Goal: Task Accomplishment & Management: Manage account settings

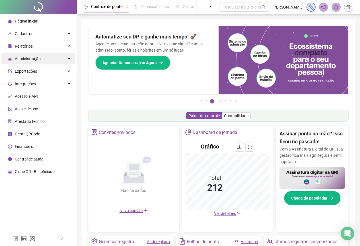
click at [24, 60] on span "Administração" at bounding box center [28, 58] width 26 height 5
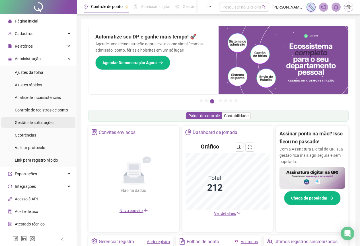
click at [29, 124] on span "Gestão de solicitações" at bounding box center [35, 122] width 40 height 5
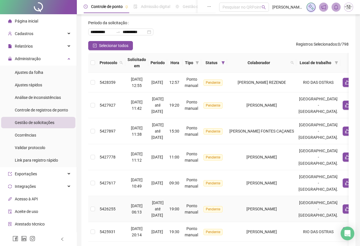
scroll to position [15, 0]
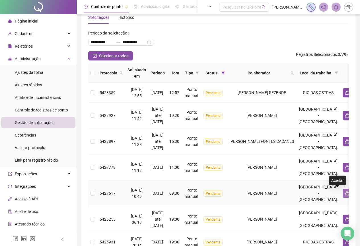
click at [345, 195] on icon "like" at bounding box center [347, 193] width 4 height 4
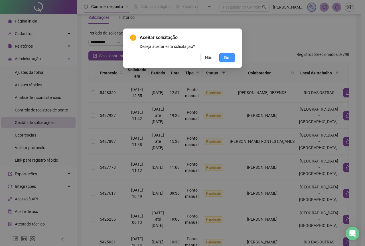
click at [223, 55] on button "Sim" at bounding box center [227, 57] width 16 height 9
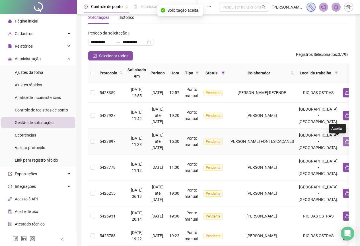
click at [345, 142] on icon "like" at bounding box center [347, 141] width 4 height 4
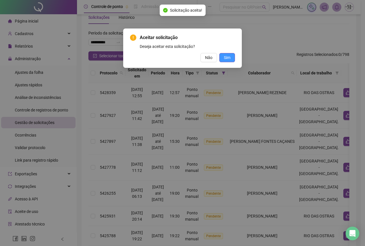
click at [226, 59] on span "Sim" at bounding box center [227, 57] width 7 height 6
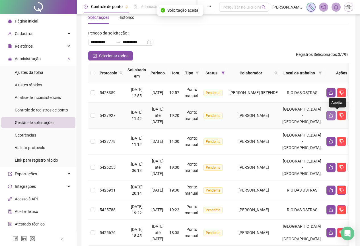
click at [333, 117] on icon "like" at bounding box center [331, 115] width 4 height 4
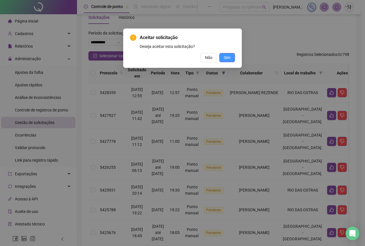
click at [229, 58] on span "Sim" at bounding box center [227, 57] width 7 height 6
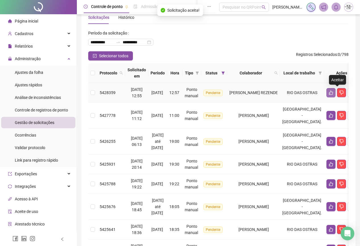
click at [334, 93] on icon "like" at bounding box center [331, 92] width 5 height 5
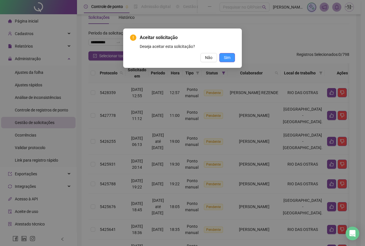
click at [224, 58] on span "Sim" at bounding box center [227, 57] width 7 height 6
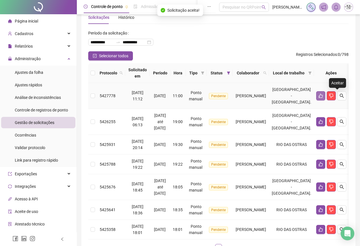
click at [326, 97] on button "button" at bounding box center [320, 95] width 9 height 9
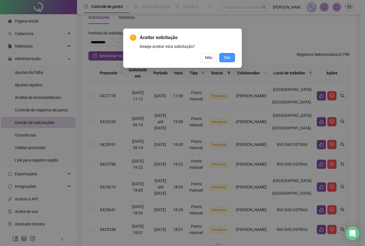
click at [224, 58] on span "Sim" at bounding box center [227, 57] width 7 height 6
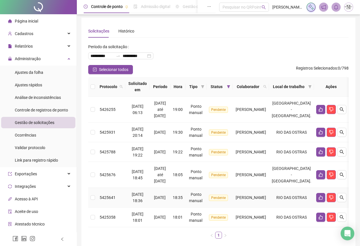
scroll to position [0, 0]
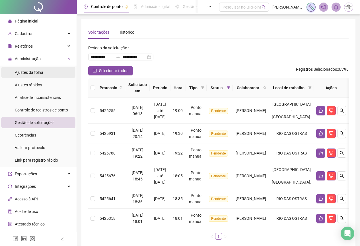
click at [24, 74] on span "Ajustes da folha" at bounding box center [29, 72] width 28 height 5
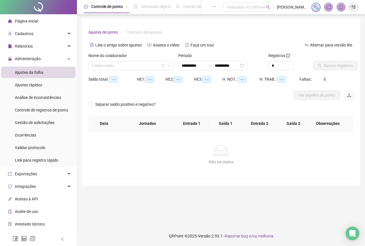
type input "**********"
click at [102, 66] on input "search" at bounding box center [128, 65] width 73 height 9
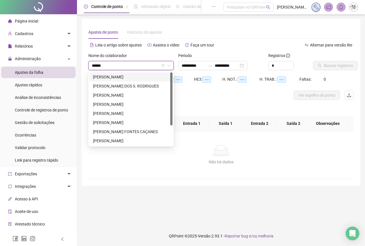
type input "*******"
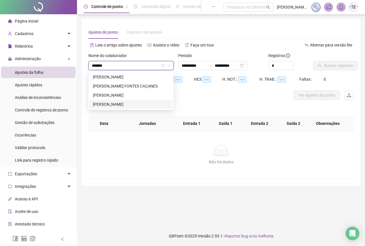
click at [116, 102] on div "[PERSON_NAME]" at bounding box center [131, 104] width 76 height 6
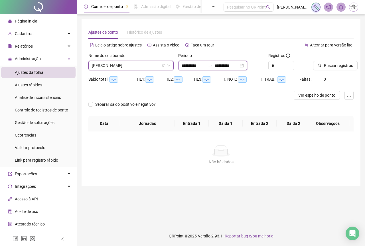
click at [234, 64] on input "**********" at bounding box center [226, 65] width 24 height 6
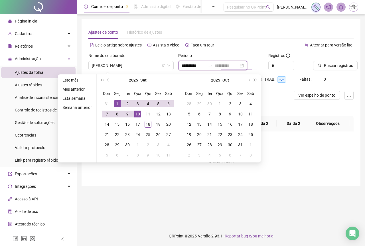
type input "**********"
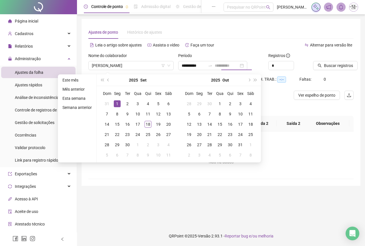
click at [116, 105] on div "1" at bounding box center [117, 103] width 7 height 7
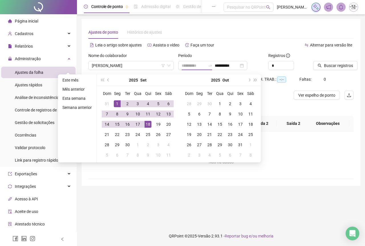
click at [149, 123] on div "18" at bounding box center [147, 124] width 7 height 7
type input "**********"
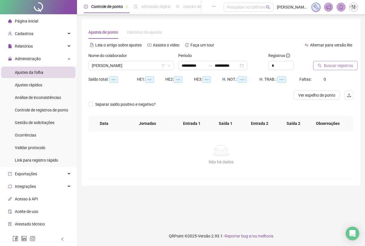
click at [321, 69] on button "Buscar registros" at bounding box center [335, 65] width 44 height 9
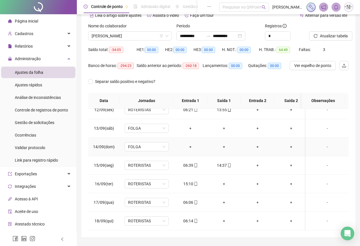
scroll to position [45, 0]
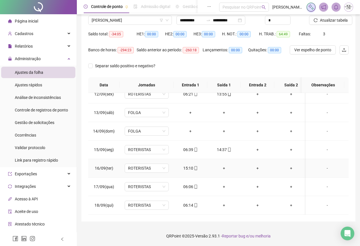
click at [223, 165] on div "+" at bounding box center [224, 168] width 24 height 6
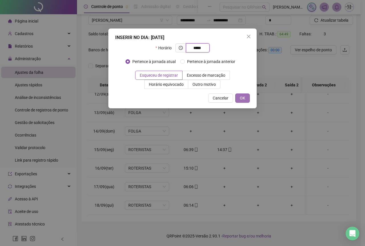
type input "*****"
click at [248, 99] on button "OK" at bounding box center [242, 97] width 15 height 9
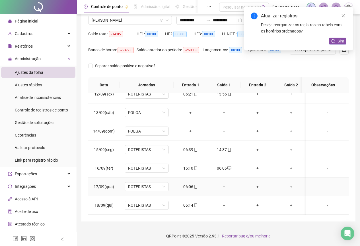
click at [224, 183] on div "+" at bounding box center [224, 186] width 24 height 6
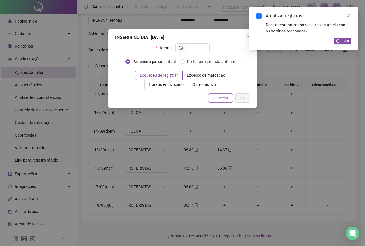
click at [215, 99] on span "Cancelar" at bounding box center [220, 98] width 16 height 6
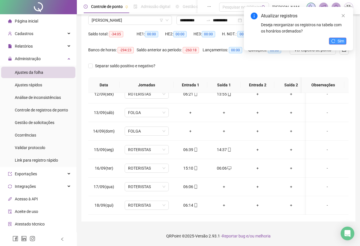
click at [337, 39] on button "Sim" at bounding box center [337, 41] width 17 height 7
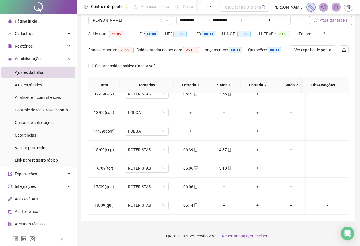
click at [332, 20] on span "Atualizar tabela" at bounding box center [334, 20] width 28 height 6
click at [29, 127] on div "Gestão de solicitações" at bounding box center [35, 122] width 40 height 11
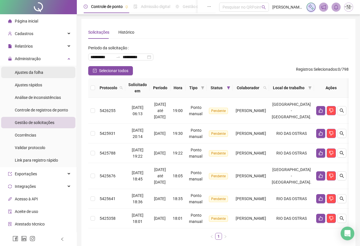
click at [34, 75] on div "Ajustes da folha" at bounding box center [29, 72] width 28 height 11
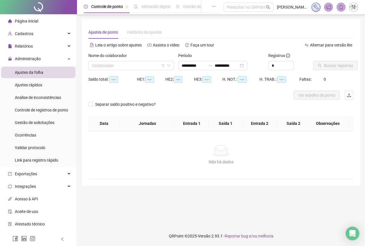
type input "**********"
click at [124, 65] on input "search" at bounding box center [128, 65] width 73 height 9
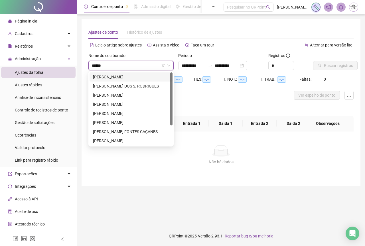
type input "*******"
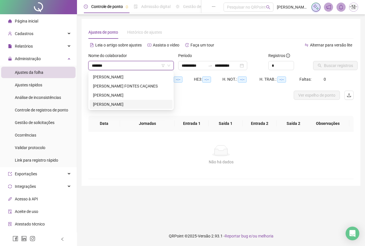
click at [116, 103] on div "[PERSON_NAME]" at bounding box center [131, 104] width 76 height 6
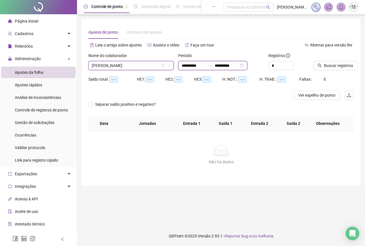
click at [234, 67] on input "**********" at bounding box center [226, 65] width 24 height 6
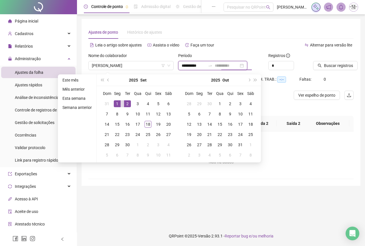
type input "**********"
click at [116, 105] on div "1" at bounding box center [117, 103] width 7 height 7
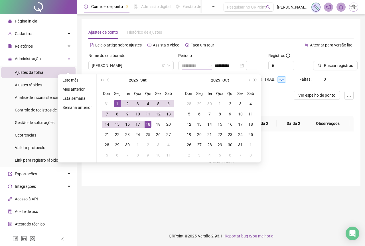
click at [147, 123] on div "18" at bounding box center [147, 124] width 7 height 7
type input "**********"
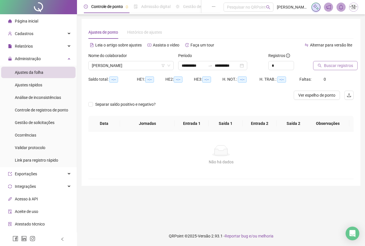
click at [324, 68] on span "Buscar registros" at bounding box center [338, 65] width 29 height 6
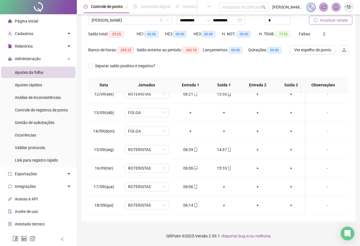
scroll to position [216, 0]
click at [195, 203] on icon "mobile" at bounding box center [196, 205] width 3 height 4
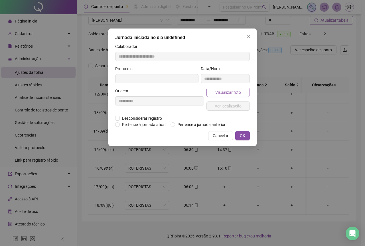
type input "**********"
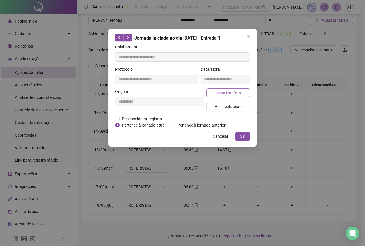
click at [218, 90] on span "Visualizar foto" at bounding box center [228, 93] width 26 height 6
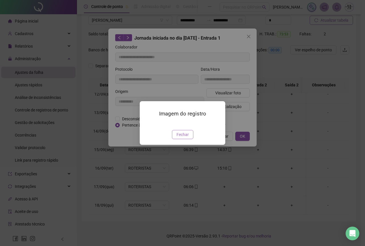
click at [182, 137] on span "Fechar" at bounding box center [182, 134] width 12 height 6
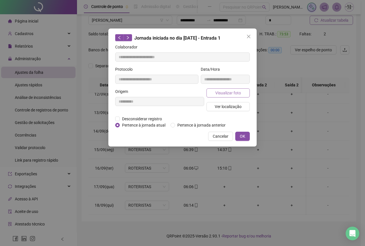
click at [218, 93] on span "Visualizar foto" at bounding box center [228, 93] width 26 height 6
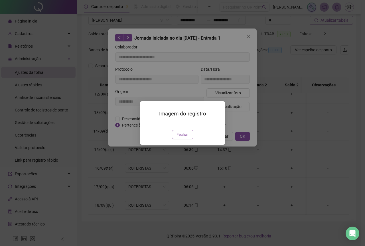
click at [184, 136] on span "Fechar" at bounding box center [182, 134] width 12 height 6
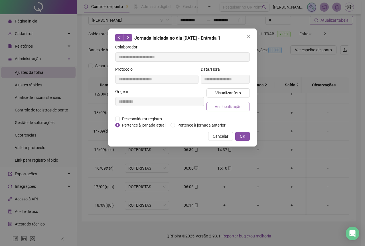
click at [223, 106] on span "Ver localização" at bounding box center [227, 106] width 27 height 6
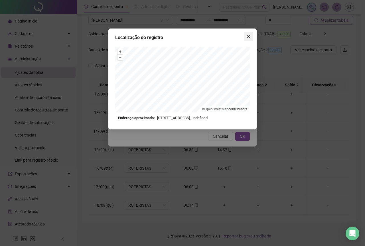
click at [250, 38] on icon "close" at bounding box center [248, 36] width 3 height 3
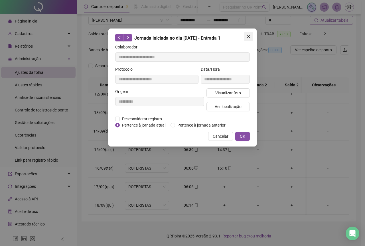
click at [250, 38] on icon "close" at bounding box center [248, 36] width 3 height 3
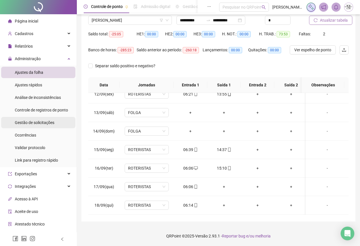
click at [23, 126] on div "Gestão de solicitações" at bounding box center [35, 122] width 40 height 11
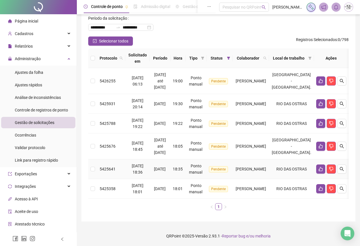
scroll to position [34, 0]
click at [21, 73] on span "Ajustes da folha" at bounding box center [29, 72] width 28 height 5
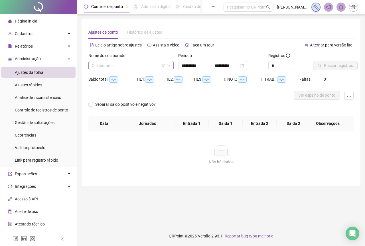
type input "**********"
click at [117, 64] on input "search" at bounding box center [128, 65] width 73 height 9
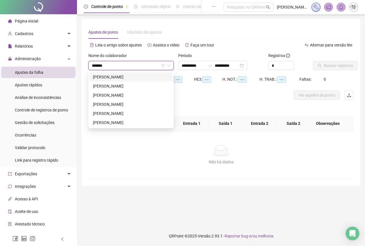
type input "********"
click at [128, 111] on div "[PERSON_NAME]" at bounding box center [131, 113] width 76 height 6
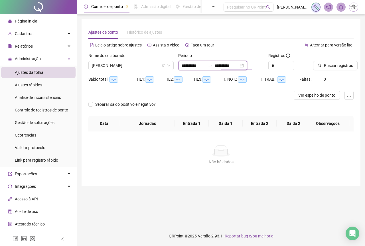
click at [222, 67] on input "**********" at bounding box center [226, 65] width 24 height 6
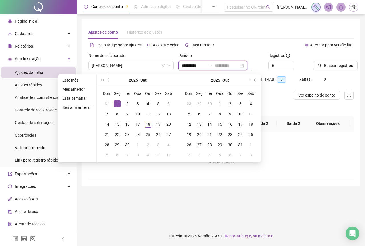
type input "**********"
click at [116, 105] on div "1" at bounding box center [117, 103] width 7 height 7
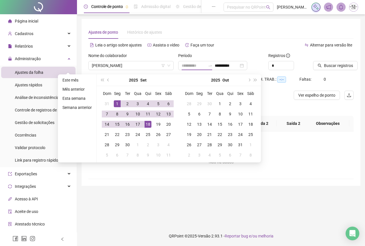
click at [145, 126] on div "18" at bounding box center [147, 124] width 7 height 7
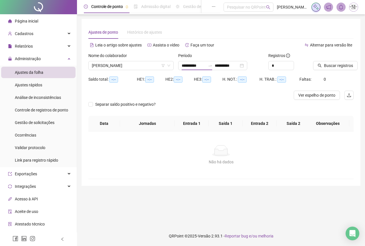
type input "**********"
click at [327, 66] on span "Buscar registros" at bounding box center [338, 65] width 29 height 6
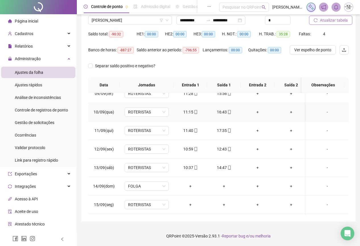
scroll to position [216, 0]
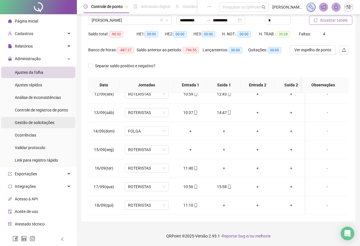
click at [30, 122] on span "Gestão de solicitações" at bounding box center [35, 122] width 40 height 5
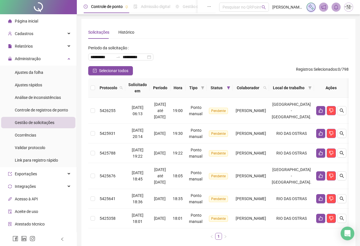
click at [34, 9] on div at bounding box center [38, 7] width 77 height 14
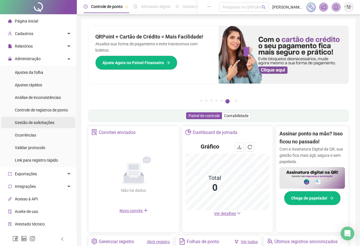
click at [36, 128] on div "Gestão de solicitações" at bounding box center [35, 122] width 40 height 11
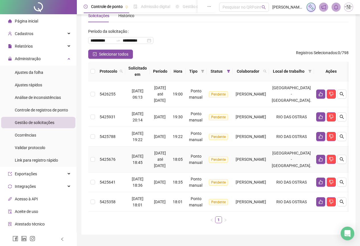
scroll to position [34, 0]
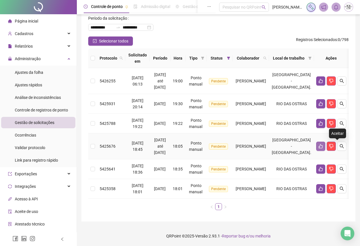
click at [323, 144] on icon "like" at bounding box center [321, 146] width 5 height 5
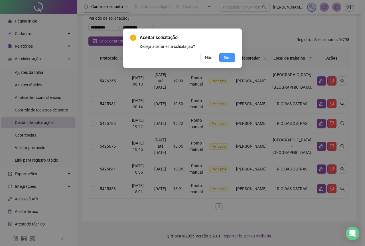
click at [231, 58] on button "Sim" at bounding box center [227, 57] width 16 height 9
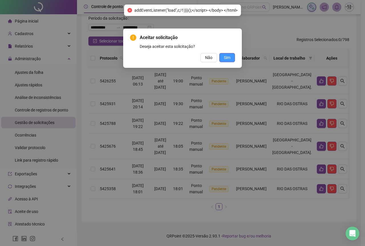
click at [232, 59] on button "Sim" at bounding box center [227, 57] width 16 height 9
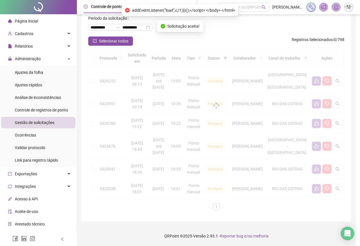
scroll to position [8, 0]
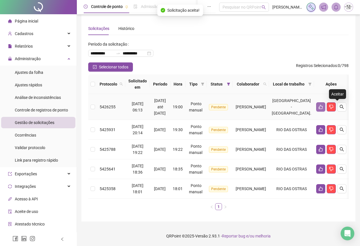
click at [326, 103] on button "button" at bounding box center [320, 106] width 9 height 9
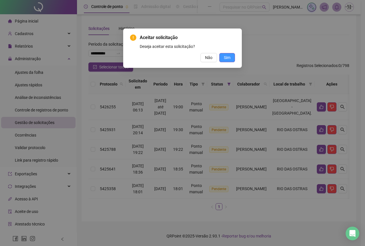
click at [226, 58] on span "Sim" at bounding box center [227, 57] width 7 height 6
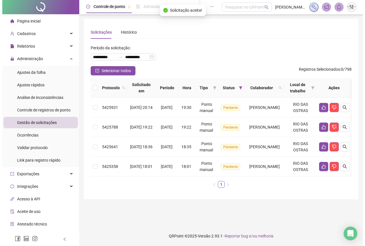
scroll to position [0, 0]
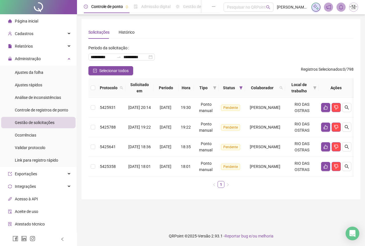
click at [35, 6] on div at bounding box center [38, 7] width 77 height 14
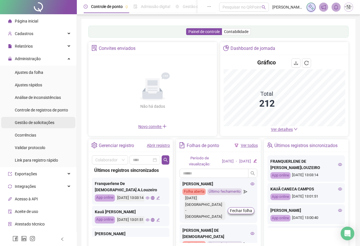
click at [18, 125] on div "Gestão de solicitações" at bounding box center [35, 122] width 40 height 11
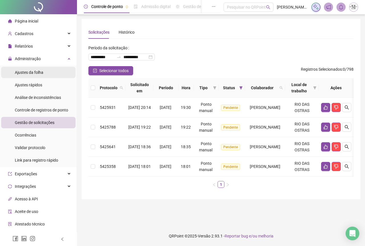
click at [26, 71] on span "Ajustes da folha" at bounding box center [29, 72] width 28 height 5
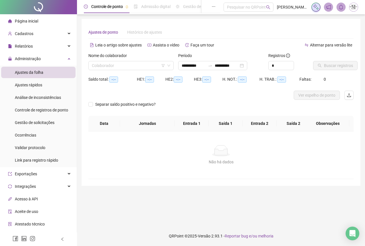
type input "**********"
click at [194, 64] on input "**********" at bounding box center [193, 65] width 24 height 6
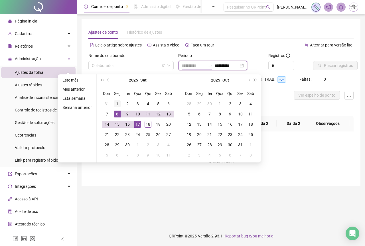
type input "**********"
click at [117, 105] on div "1" at bounding box center [117, 103] width 7 height 7
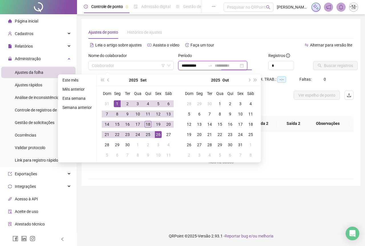
type input "**********"
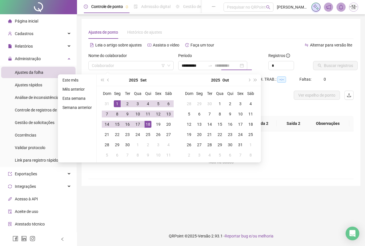
click at [146, 124] on div "18" at bounding box center [147, 124] width 7 height 7
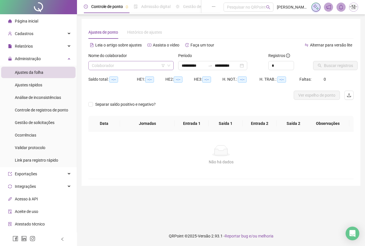
click at [121, 67] on input "search" at bounding box center [128, 65] width 73 height 9
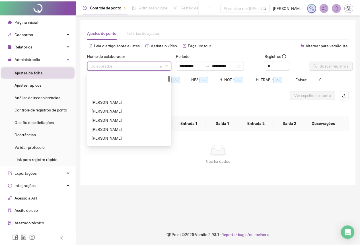
scroll to position [85, 0]
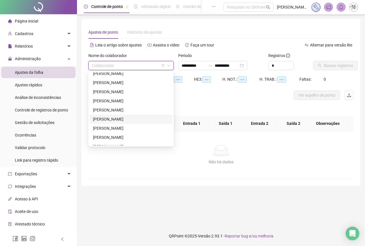
click at [109, 121] on div "[PERSON_NAME]" at bounding box center [131, 119] width 76 height 6
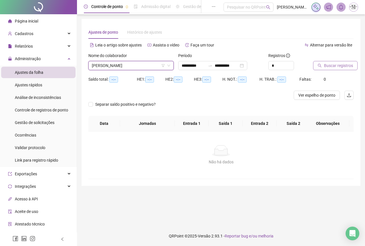
click at [326, 69] on button "Buscar registros" at bounding box center [335, 65] width 44 height 9
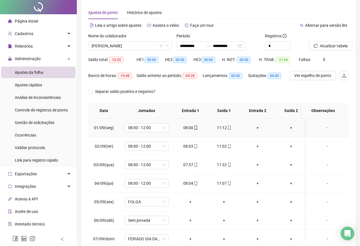
scroll to position [0, 0]
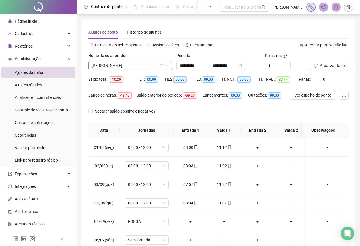
click at [120, 63] on span "[PERSON_NAME]" at bounding box center [130, 65] width 77 height 9
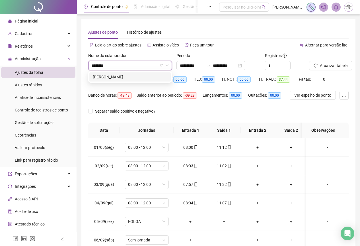
type input "*******"
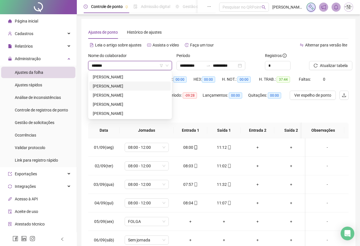
click at [112, 87] on div "[PERSON_NAME]" at bounding box center [130, 86] width 75 height 6
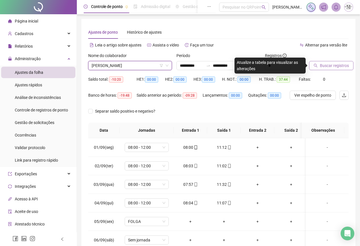
click at [329, 66] on span "Buscar registros" at bounding box center [334, 65] width 29 height 6
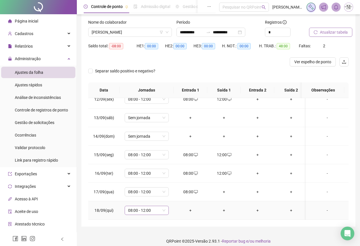
scroll to position [38, 0]
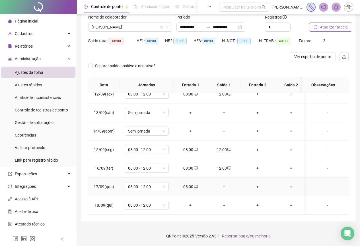
click at [224, 183] on div "+" at bounding box center [224, 186] width 24 height 6
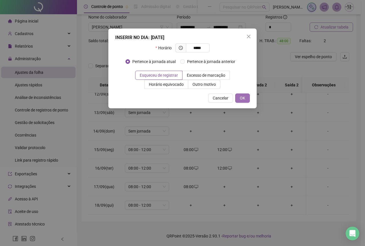
type input "*****"
click at [241, 97] on span "OK" at bounding box center [242, 98] width 5 height 6
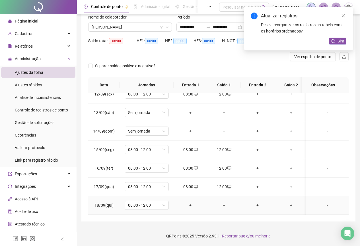
click at [190, 202] on div "+" at bounding box center [190, 205] width 24 height 6
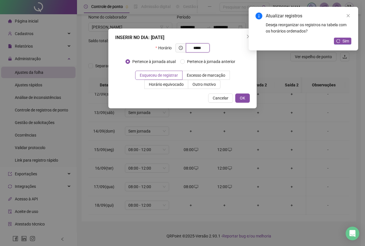
type input "*****"
click at [244, 93] on div "INSERIR NO DIA : [DATE] Horário ***** Pertence à jornada atual Pertence à jorna…" at bounding box center [182, 68] width 148 height 80
click at [244, 96] on span "OK" at bounding box center [242, 98] width 5 height 6
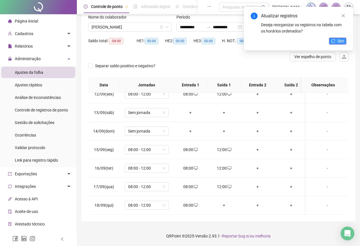
click at [342, 42] on span "Sim" at bounding box center [341, 41] width 7 height 6
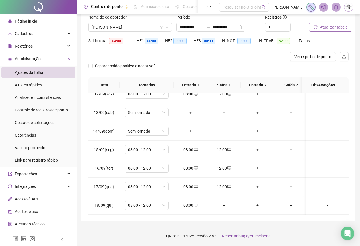
click at [325, 26] on span "Atualizar tabela" at bounding box center [334, 27] width 28 height 6
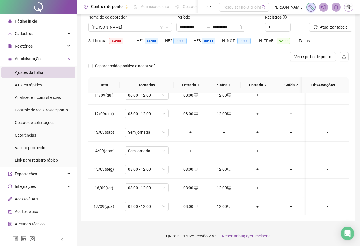
scroll to position [216, 0]
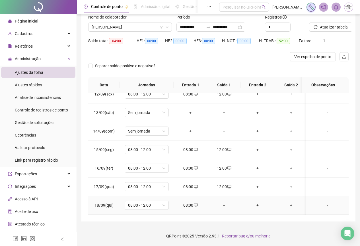
click at [224, 202] on div "+" at bounding box center [224, 205] width 24 height 6
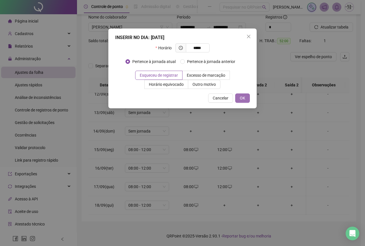
type input "*****"
click at [243, 99] on span "OK" at bounding box center [242, 98] width 5 height 6
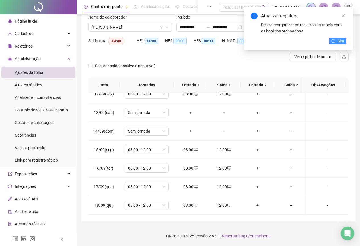
click at [337, 42] on button "Sim" at bounding box center [337, 41] width 17 height 7
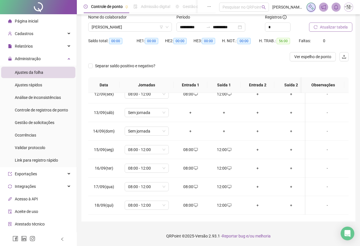
click at [335, 26] on span "Atualizar tabela" at bounding box center [334, 27] width 28 height 6
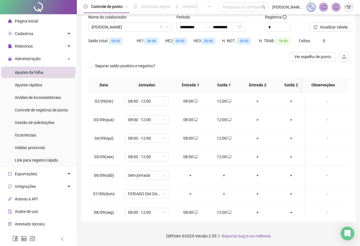
scroll to position [17, 0]
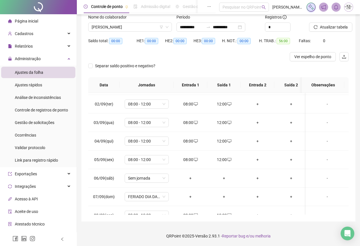
click at [38, 6] on div at bounding box center [38, 7] width 77 height 14
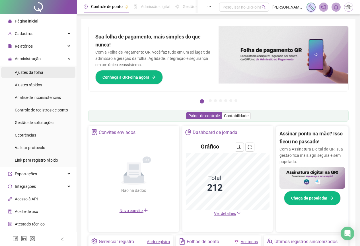
click at [23, 70] on span "Ajustes da folha" at bounding box center [29, 72] width 28 height 5
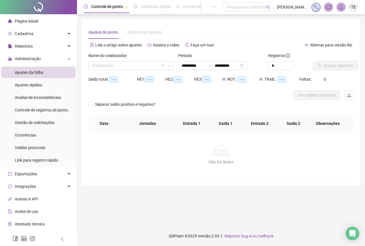
type input "**********"
click at [105, 65] on input "search" at bounding box center [128, 65] width 73 height 9
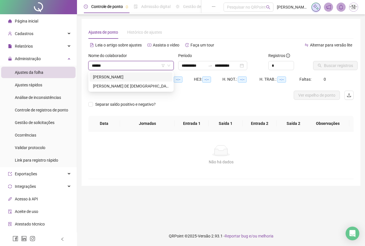
type input "******"
click at [105, 86] on div "[PERSON_NAME] DE [DEMOGRAPHIC_DATA]" at bounding box center [131, 86] width 76 height 6
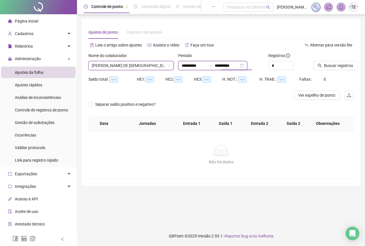
click at [231, 66] on input "**********" at bounding box center [226, 65] width 24 height 6
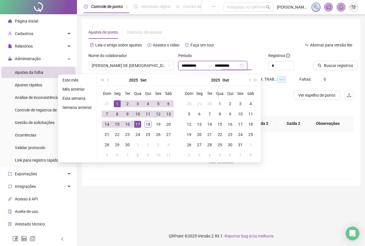
type input "**********"
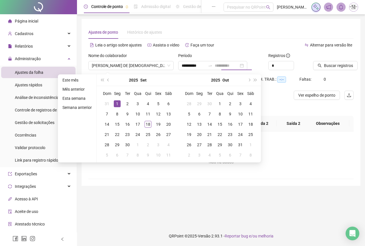
click at [117, 102] on div "1" at bounding box center [117, 103] width 7 height 7
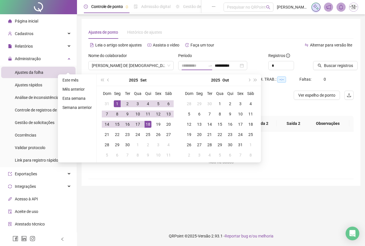
click at [148, 125] on div "18" at bounding box center [147, 124] width 7 height 7
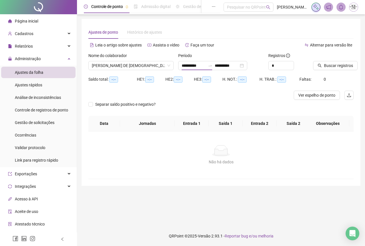
type input "**********"
click at [326, 69] on button "Buscar registros" at bounding box center [335, 65] width 44 height 9
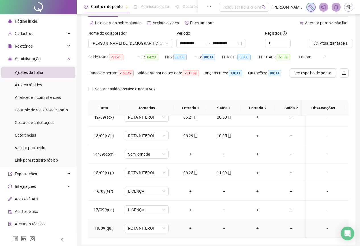
scroll to position [45, 0]
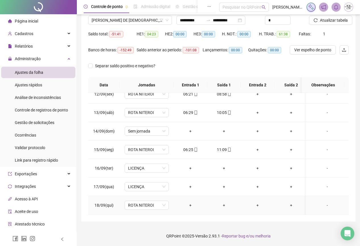
click at [193, 202] on div "+" at bounding box center [190, 205] width 24 height 6
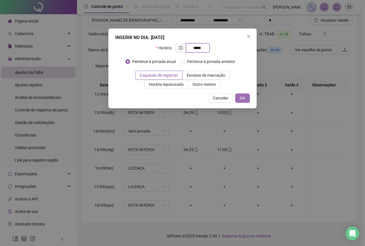
type input "*****"
click at [239, 96] on button "OK" at bounding box center [242, 97] width 15 height 9
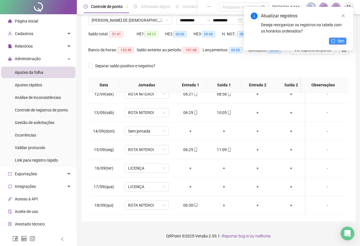
click at [333, 41] on icon "reload" at bounding box center [334, 41] width 4 height 4
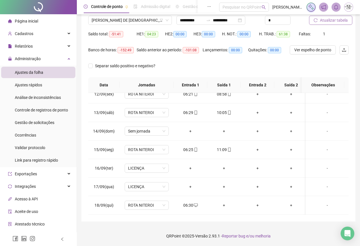
click at [328, 19] on span "Atualizar tabela" at bounding box center [334, 20] width 28 height 6
click at [111, 18] on span "[PERSON_NAME] DE [DEMOGRAPHIC_DATA]" at bounding box center [130, 20] width 77 height 9
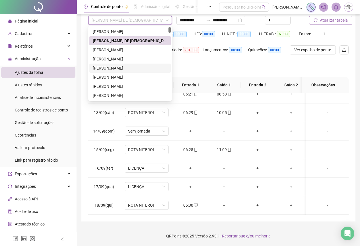
click at [340, 21] on span "Atualizar tabela" at bounding box center [334, 20] width 28 height 6
click at [104, 21] on span "[PERSON_NAME] DE [DEMOGRAPHIC_DATA]" at bounding box center [130, 20] width 77 height 9
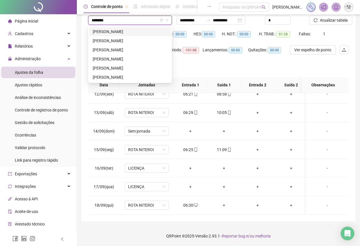
type input "*********"
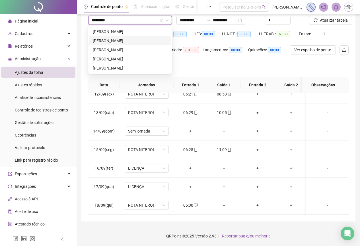
click at [125, 39] on div "[PERSON_NAME]" at bounding box center [130, 41] width 75 height 6
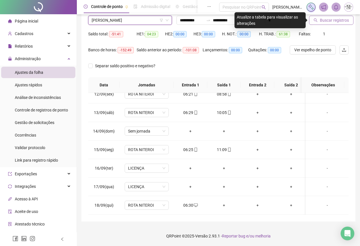
click at [328, 19] on span "Buscar registros" at bounding box center [334, 20] width 29 height 6
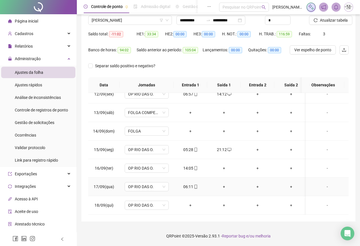
click at [223, 183] on div "+" at bounding box center [224, 186] width 24 height 6
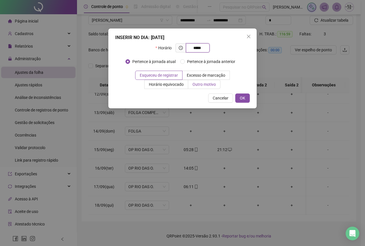
type input "*****"
click at [199, 87] on label "Outro motivo" at bounding box center [204, 84] width 32 height 9
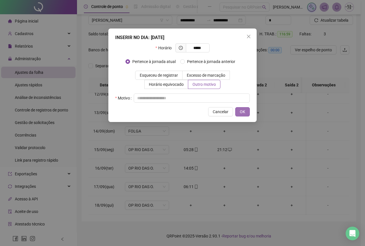
click at [237, 111] on button "OK" at bounding box center [242, 111] width 15 height 9
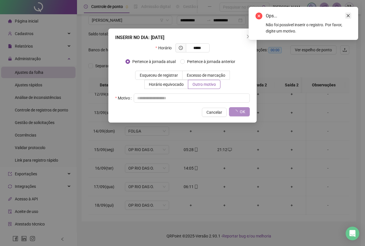
click at [346, 19] on link "Close" at bounding box center [348, 16] width 6 height 6
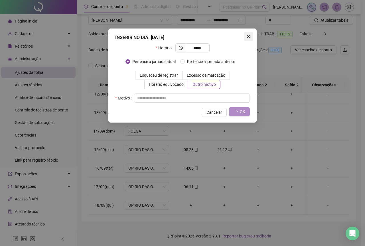
click at [249, 35] on icon "close" at bounding box center [248, 36] width 5 height 5
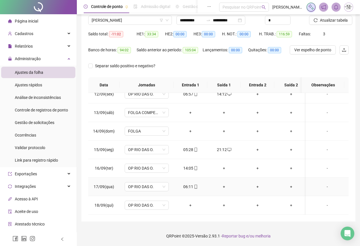
click at [225, 183] on div "+" at bounding box center [224, 186] width 24 height 6
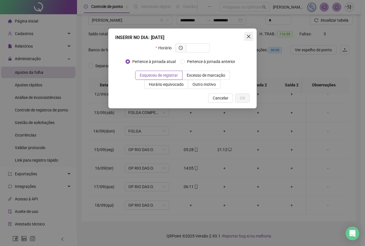
click at [244, 35] on span "Close" at bounding box center [248, 36] width 9 height 5
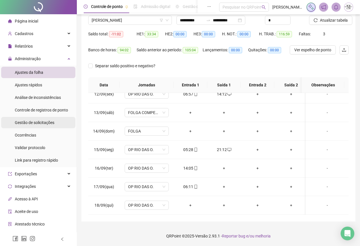
click at [31, 122] on span "Gestão de solicitações" at bounding box center [35, 122] width 40 height 5
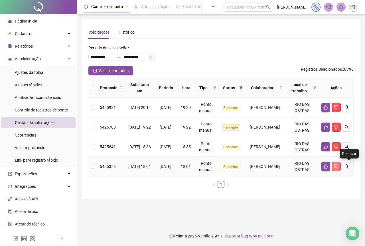
click at [338, 168] on icon "dislike" at bounding box center [336, 166] width 5 height 5
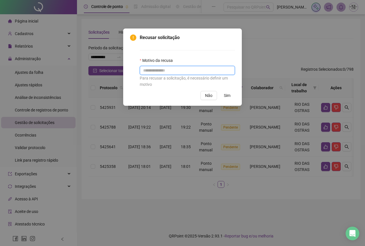
click at [165, 72] on input "text" at bounding box center [187, 70] width 95 height 9
type input "*"
type input "**********"
click at [226, 96] on span "Sim" at bounding box center [227, 95] width 7 height 6
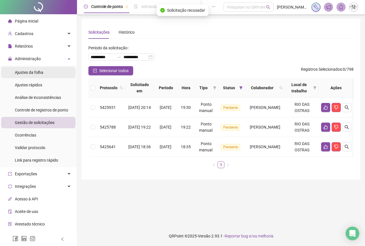
click at [21, 69] on div "Ajustes da folha" at bounding box center [29, 72] width 28 height 11
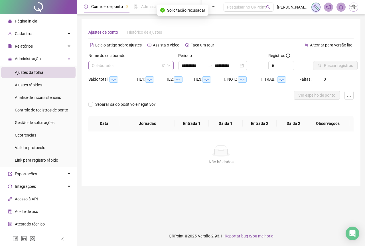
type input "**********"
click at [130, 66] on input "search" at bounding box center [128, 65] width 73 height 9
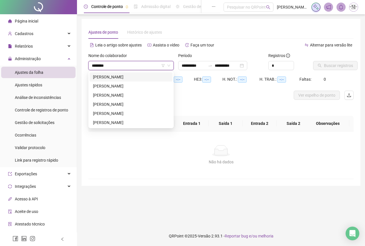
type input "*********"
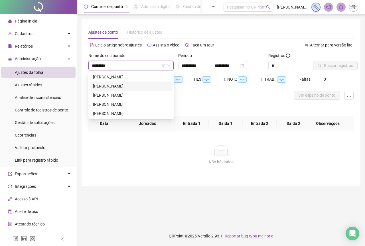
click at [121, 84] on div "[PERSON_NAME]" at bounding box center [131, 86] width 76 height 6
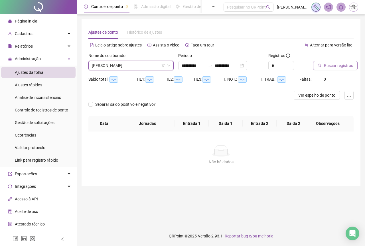
click at [329, 66] on span "Buscar registros" at bounding box center [338, 65] width 29 height 6
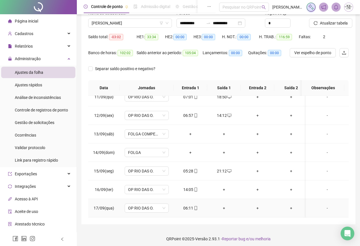
scroll to position [45, 0]
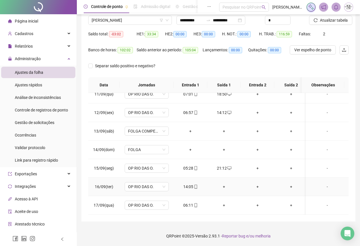
drag, startPoint x: 221, startPoint y: 182, endPoint x: 230, endPoint y: 186, distance: 9.8
click at [221, 183] on div "+" at bounding box center [224, 186] width 24 height 6
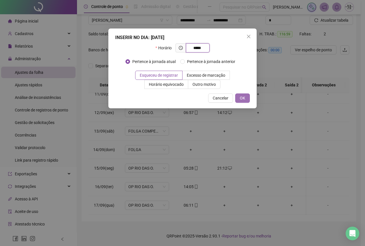
type input "*****"
click at [240, 96] on span "OK" at bounding box center [242, 98] width 5 height 6
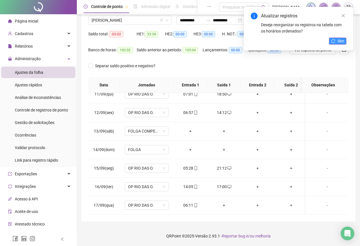
click at [342, 40] on span "Sim" at bounding box center [341, 41] width 7 height 6
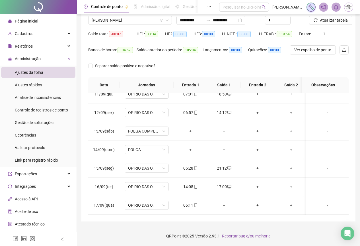
click at [334, 21] on span "Atualizar tabela" at bounding box center [334, 20] width 28 height 6
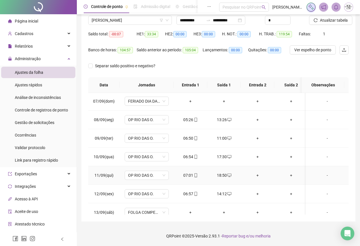
scroll to position [197, 0]
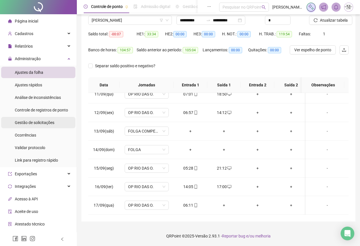
click at [35, 121] on span "Gestão de solicitações" at bounding box center [35, 122] width 40 height 5
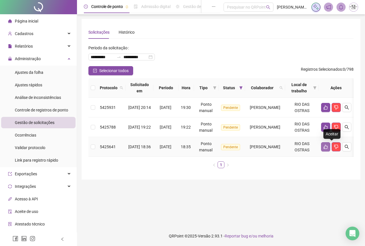
click at [328, 148] on icon "like" at bounding box center [325, 146] width 5 height 5
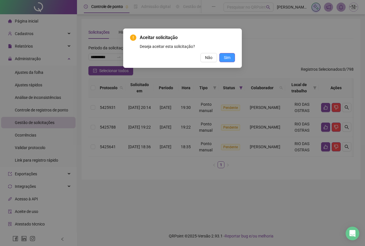
click at [230, 57] on button "Sim" at bounding box center [227, 57] width 16 height 9
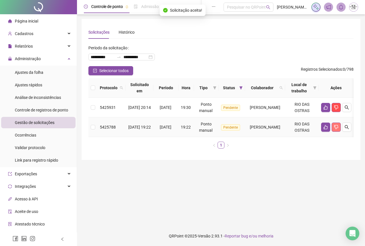
click at [338, 126] on icon "dislike" at bounding box center [336, 127] width 5 height 5
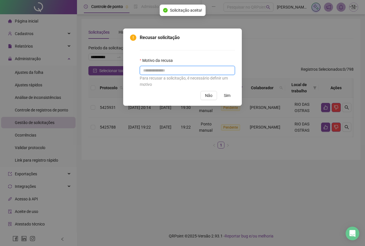
click at [156, 70] on input "text" at bounding box center [187, 70] width 95 height 9
type input "**********"
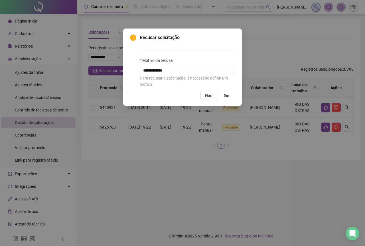
click at [226, 95] on span "Sim" at bounding box center [227, 95] width 7 height 6
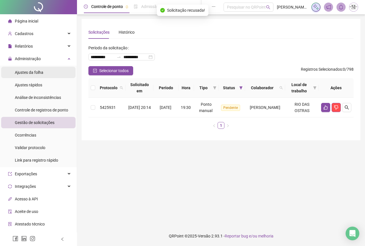
click at [23, 76] on div "Ajustes da folha" at bounding box center [29, 72] width 28 height 11
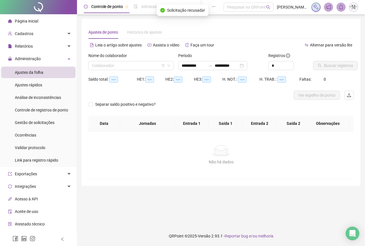
type input "**********"
click at [120, 66] on input "search" at bounding box center [128, 65] width 73 height 9
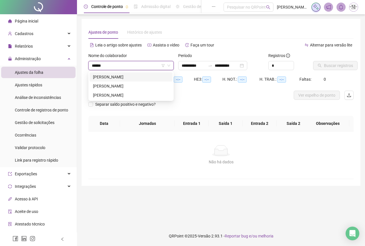
type input "*******"
click at [122, 98] on div "[PERSON_NAME]" at bounding box center [131, 95] width 76 height 6
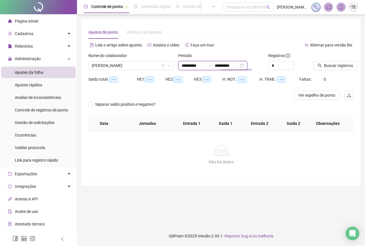
click at [238, 66] on input "**********" at bounding box center [226, 65] width 24 height 6
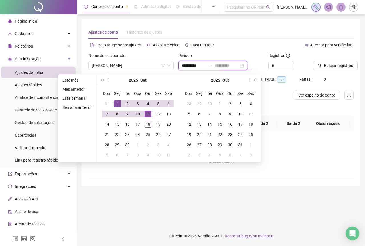
type input "**********"
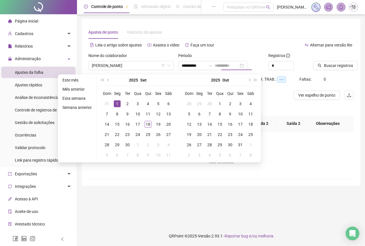
click at [115, 104] on div "1" at bounding box center [117, 103] width 7 height 7
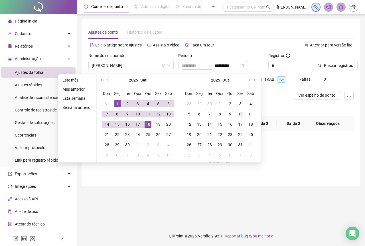
click at [146, 122] on div "18" at bounding box center [147, 124] width 7 height 7
type input "**********"
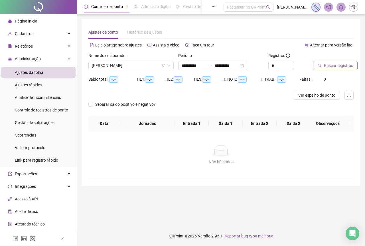
click at [333, 67] on span "Buscar registros" at bounding box center [338, 65] width 29 height 6
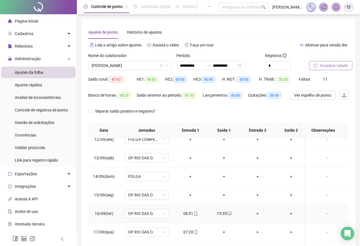
scroll to position [45, 0]
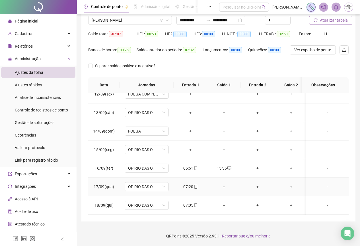
click at [224, 183] on div "+" at bounding box center [224, 186] width 24 height 6
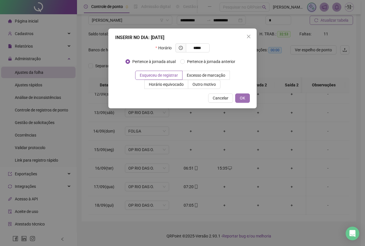
type input "*****"
click at [241, 98] on span "OK" at bounding box center [242, 98] width 5 height 6
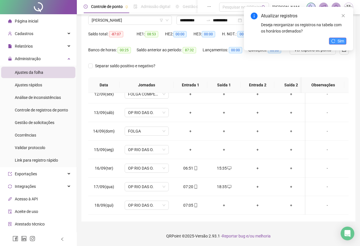
click at [340, 42] on span "Sim" at bounding box center [341, 41] width 7 height 6
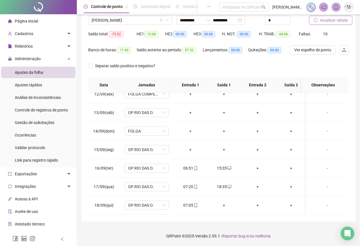
click at [325, 18] on span "Atualizar tabela" at bounding box center [334, 20] width 28 height 6
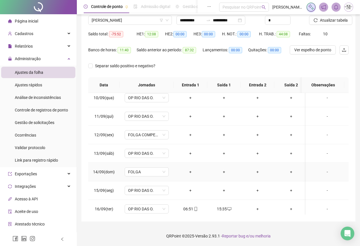
scroll to position [216, 0]
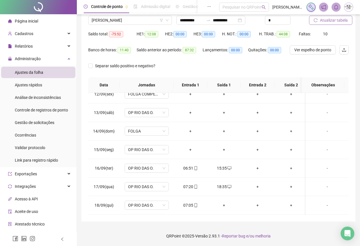
click at [329, 21] on span "Atualizar tabela" at bounding box center [334, 20] width 28 height 6
click at [28, 123] on span "Gestão de solicitações" at bounding box center [35, 122] width 40 height 5
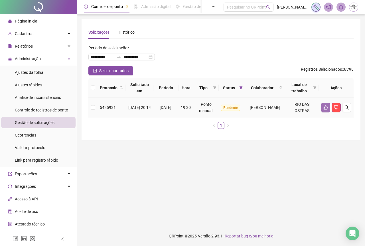
click at [322, 110] on button "button" at bounding box center [325, 107] width 9 height 9
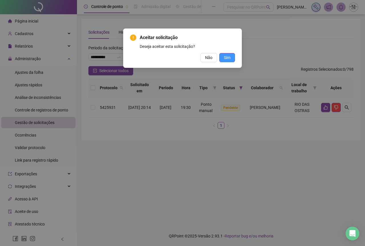
click at [224, 56] on span "Sim" at bounding box center [227, 57] width 7 height 6
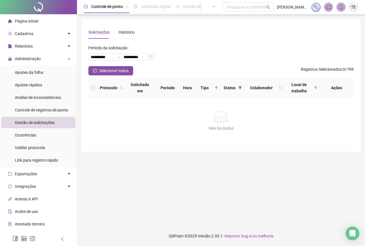
click at [23, 123] on span "Gestão de solicitações" at bounding box center [35, 122] width 40 height 5
click at [24, 71] on span "Ajustes da folha" at bounding box center [29, 72] width 28 height 5
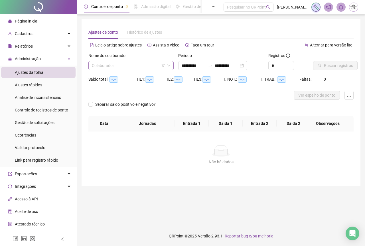
type input "**********"
click at [119, 68] on input "search" at bounding box center [128, 65] width 73 height 9
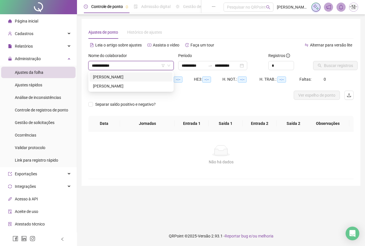
type input "**********"
click at [129, 77] on div "[PERSON_NAME]" at bounding box center [131, 77] width 76 height 6
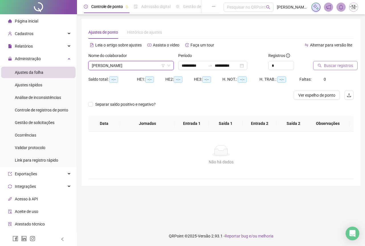
click at [330, 68] on span "Buscar registros" at bounding box center [338, 65] width 29 height 6
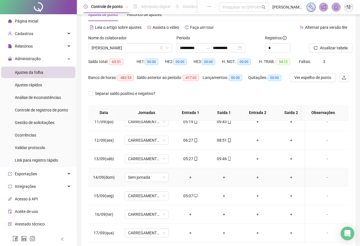
scroll to position [45, 0]
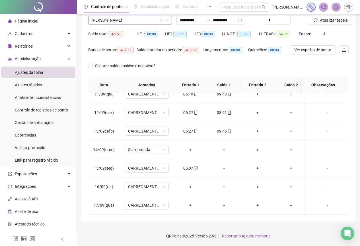
click at [128, 18] on span "[PERSON_NAME]" at bounding box center [130, 20] width 77 height 9
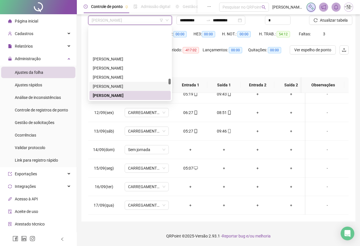
scroll to position [1423, 0]
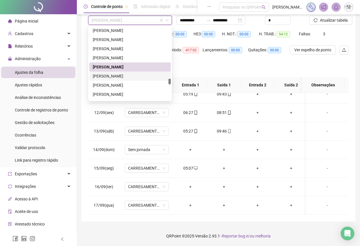
click at [115, 77] on div "[PERSON_NAME]" at bounding box center [130, 76] width 75 height 6
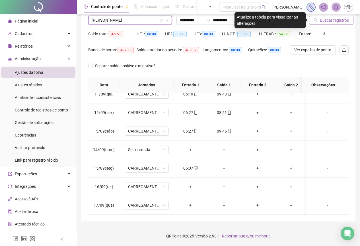
click at [320, 21] on button "Buscar registros" at bounding box center [331, 20] width 44 height 9
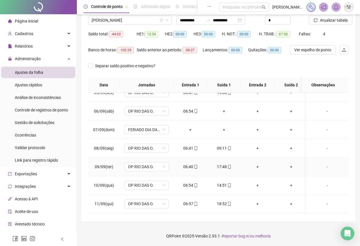
scroll to position [55, 0]
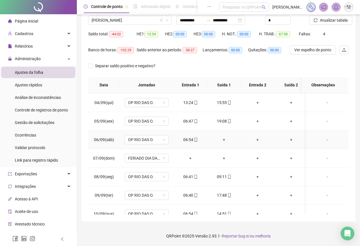
click at [224, 139] on div "+" at bounding box center [224, 139] width 24 height 6
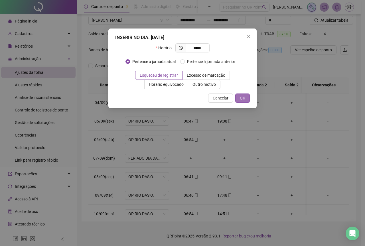
type input "*****"
click at [246, 99] on button "OK" at bounding box center [242, 97] width 15 height 9
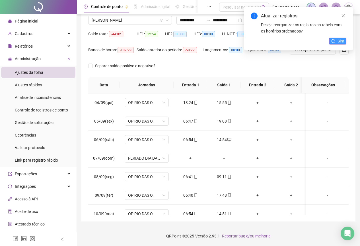
click at [336, 40] on button "Sim" at bounding box center [337, 41] width 17 height 7
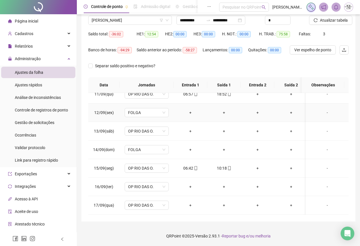
scroll to position [197, 0]
click at [187, 20] on input "**********" at bounding box center [192, 20] width 24 height 6
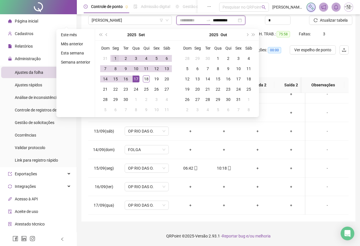
type input "**********"
click at [114, 58] on div "1" at bounding box center [115, 58] width 7 height 7
type input "**********"
click at [144, 80] on div "18" at bounding box center [146, 78] width 7 height 7
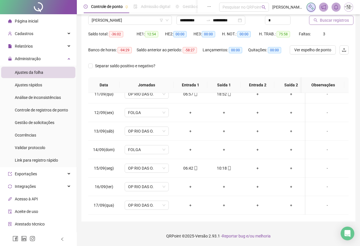
click at [331, 23] on span "Buscar registros" at bounding box center [334, 20] width 29 height 6
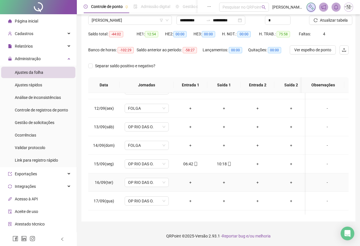
scroll to position [216, 0]
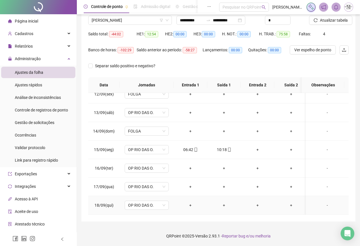
click at [322, 202] on div "-" at bounding box center [328, 205] width 34 height 6
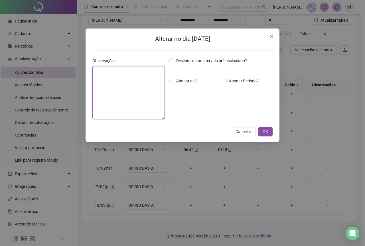
click at [104, 93] on textarea at bounding box center [128, 92] width 72 height 53
type textarea "*********"
click at [264, 133] on span "OK" at bounding box center [264, 131] width 5 height 6
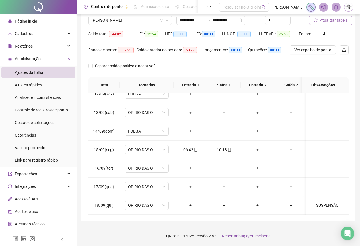
click at [336, 22] on span "Atualizar tabela" at bounding box center [334, 20] width 28 height 6
click at [110, 24] on span "[PERSON_NAME]" at bounding box center [130, 20] width 77 height 9
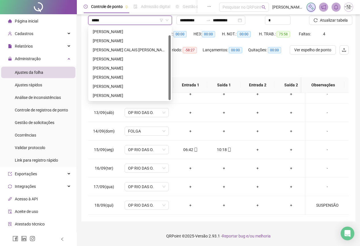
scroll to position [0, 0]
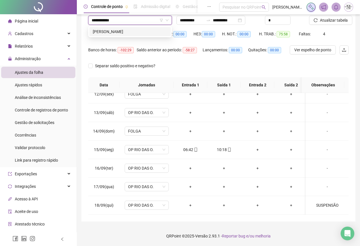
type input "**********"
click at [104, 34] on div "[PERSON_NAME]" at bounding box center [130, 31] width 75 height 6
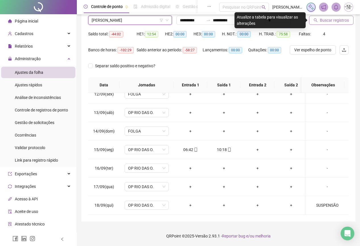
click at [325, 22] on span "Buscar registros" at bounding box center [334, 20] width 29 height 6
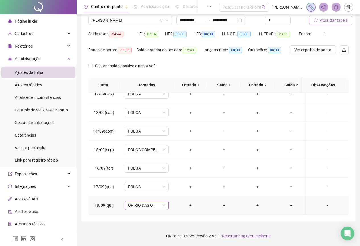
click at [149, 203] on span "OP RIO DAS O." at bounding box center [146, 205] width 37 height 9
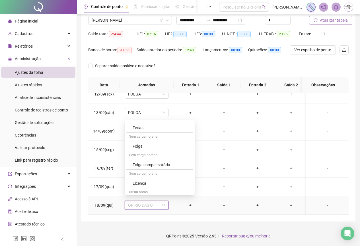
scroll to position [342, 0]
click at [142, 145] on div "Folga" at bounding box center [162, 145] width 58 height 6
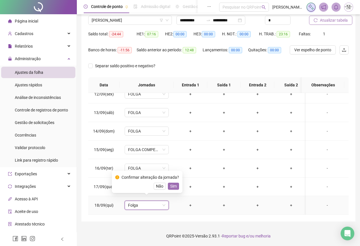
click at [171, 185] on span "Sim" at bounding box center [173, 186] width 7 height 6
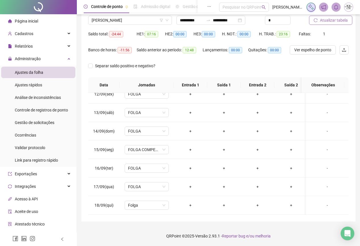
click at [324, 20] on span "Atualizar tabela" at bounding box center [334, 20] width 28 height 6
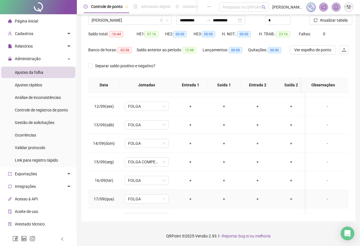
scroll to position [216, 0]
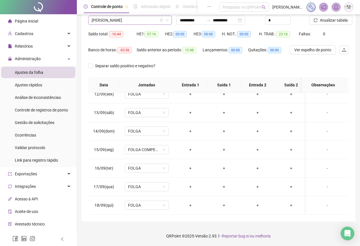
click at [106, 23] on span "[PERSON_NAME]" at bounding box center [130, 20] width 77 height 9
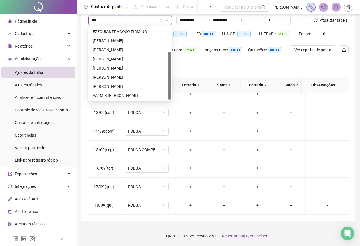
scroll to position [0, 0]
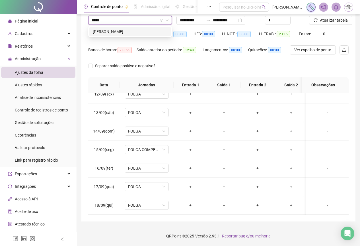
type input "******"
click at [115, 32] on div "[PERSON_NAME]" at bounding box center [130, 31] width 75 height 6
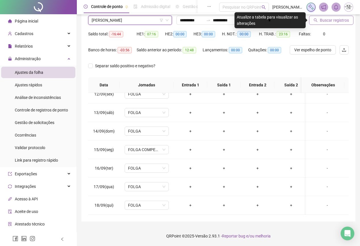
click at [333, 20] on span "Buscar registros" at bounding box center [334, 20] width 29 height 6
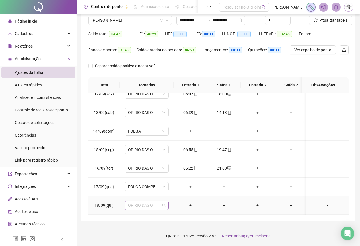
click at [153, 201] on span "OP RIO DAS O." at bounding box center [146, 205] width 37 height 9
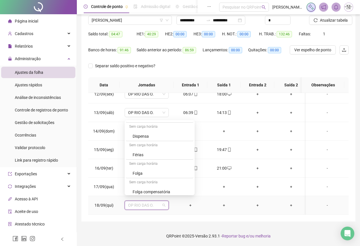
scroll to position [342, 0]
click at [140, 164] on div "Folga compensatória" at bounding box center [162, 163] width 58 height 6
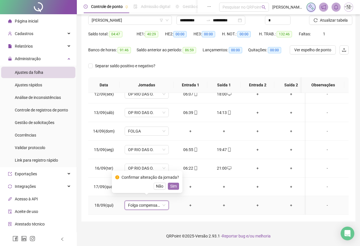
click at [174, 186] on span "Sim" at bounding box center [173, 186] width 7 height 6
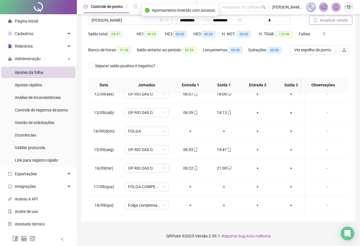
click at [329, 20] on span "Atualizar tabela" at bounding box center [334, 20] width 28 height 6
click at [115, 17] on span "[PERSON_NAME]" at bounding box center [130, 20] width 77 height 9
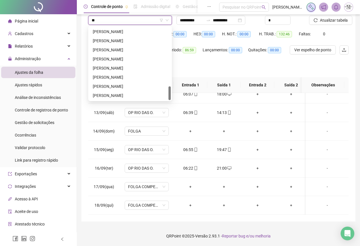
scroll to position [0, 0]
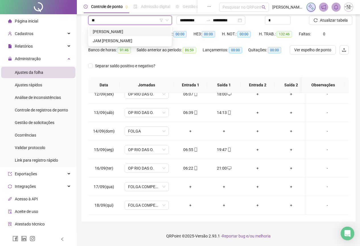
type input "***"
click at [123, 32] on div "JAM [PERSON_NAME]" at bounding box center [130, 31] width 75 height 6
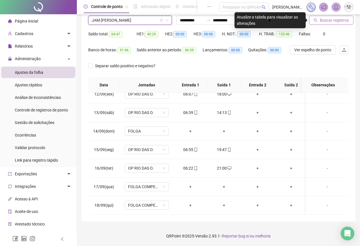
click at [329, 22] on span "Buscar registros" at bounding box center [334, 20] width 29 height 6
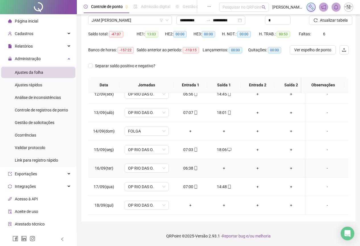
click at [225, 165] on div "+" at bounding box center [224, 168] width 24 height 6
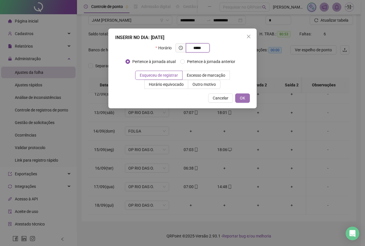
type input "*****"
click at [243, 96] on span "OK" at bounding box center [242, 98] width 5 height 6
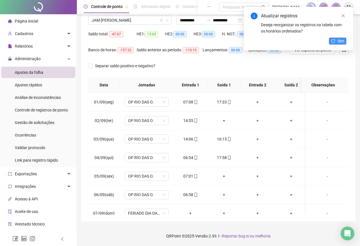
click at [338, 40] on button "Sim" at bounding box center [337, 41] width 17 height 7
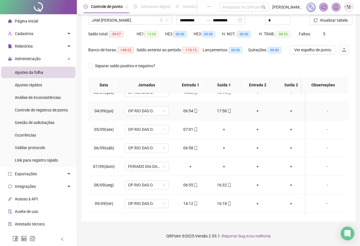
scroll to position [57, 0]
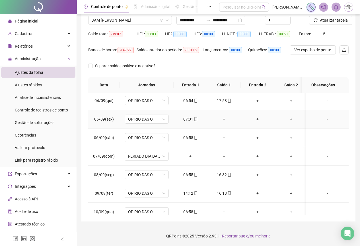
click at [223, 120] on div "+" at bounding box center [224, 119] width 24 height 6
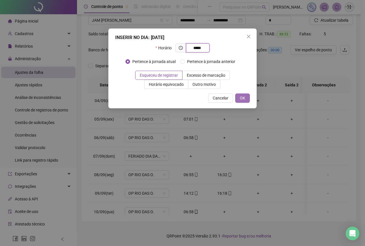
type input "*****"
click at [242, 95] on span "OK" at bounding box center [242, 98] width 5 height 6
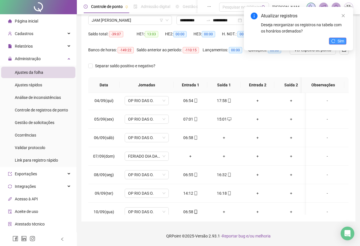
click at [340, 41] on span "Sim" at bounding box center [341, 41] width 7 height 6
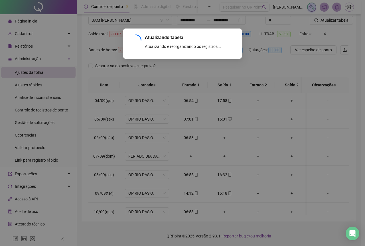
click at [224, 138] on div "Atualizando tabela Atualizando e reorganizando os registros... OK" at bounding box center [182, 123] width 365 height 246
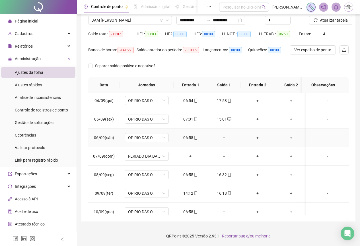
click at [224, 137] on div "+" at bounding box center [224, 137] width 24 height 6
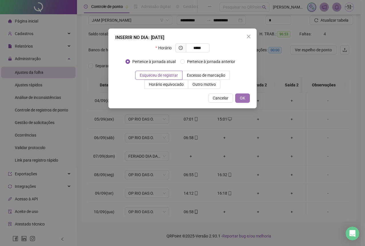
type input "*****"
click at [240, 98] on span "OK" at bounding box center [242, 98] width 5 height 6
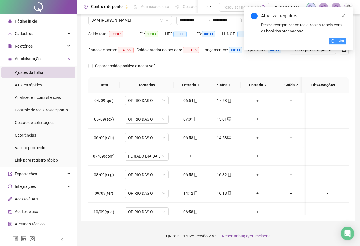
click at [338, 40] on span "Sim" at bounding box center [341, 41] width 7 height 6
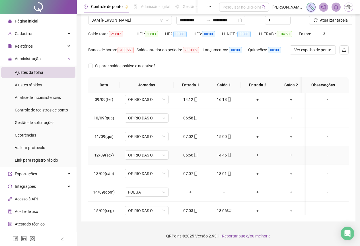
scroll to position [142, 0]
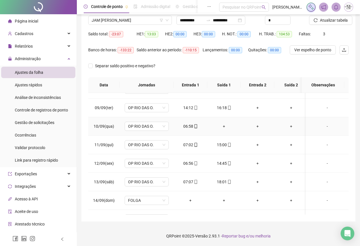
click at [224, 128] on div "+" at bounding box center [224, 126] width 24 height 6
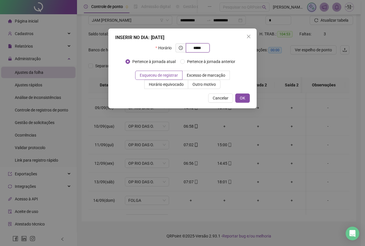
type input "*****"
click at [237, 103] on div "INSERIR NO DIA : [DATE] Horário ***** Pertence à jornada atual Pertence à jorna…" at bounding box center [182, 68] width 148 height 80
click at [239, 99] on button "OK" at bounding box center [242, 97] width 15 height 9
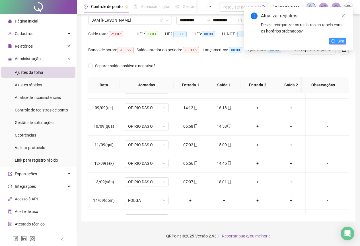
click at [337, 40] on button "Sim" at bounding box center [337, 41] width 17 height 7
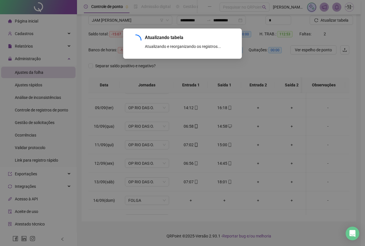
click at [337, 21] on div "Atualizando tabela Atualizando e reorganizando os registros... OK" at bounding box center [182, 123] width 365 height 246
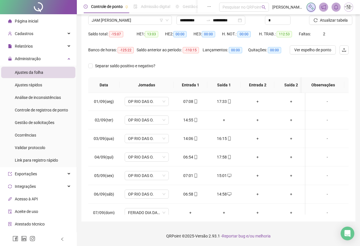
scroll to position [0, 0]
click at [223, 120] on div "+" at bounding box center [224, 120] width 24 height 6
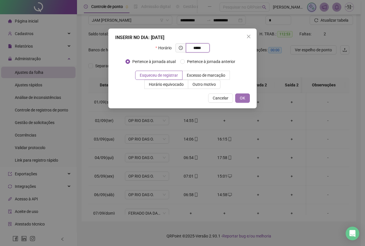
type input "*****"
click at [241, 99] on span "OK" at bounding box center [242, 98] width 5 height 6
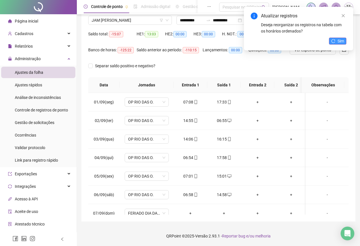
click at [335, 40] on icon "reload" at bounding box center [334, 41] width 4 height 4
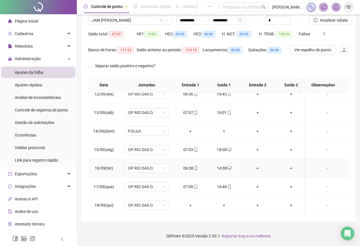
scroll to position [216, 0]
click at [147, 204] on span "OP RIO DAS O." at bounding box center [146, 205] width 37 height 9
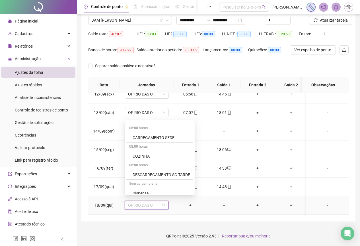
scroll to position [313, 0]
click at [146, 170] on div "Folga" at bounding box center [160, 173] width 68 height 9
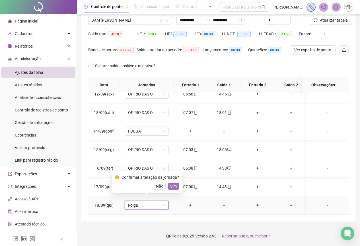
click at [172, 186] on span "Sim" at bounding box center [173, 186] width 7 height 6
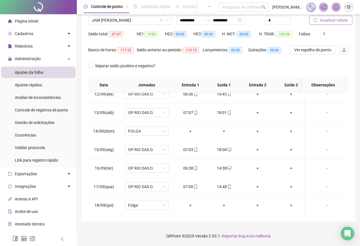
click at [331, 21] on span "Atualizar tabela" at bounding box center [334, 20] width 28 height 6
click at [141, 201] on span "OP RIO DAS O." at bounding box center [146, 205] width 37 height 9
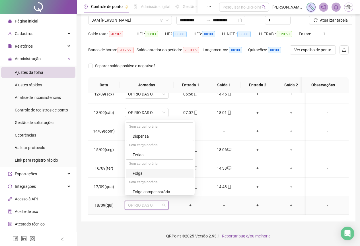
click at [149, 171] on div "Folga" at bounding box center [162, 173] width 58 height 6
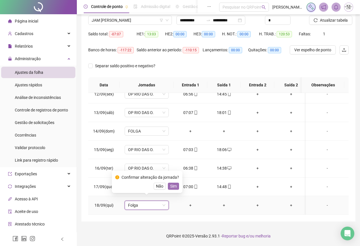
click at [172, 184] on span "Sim" at bounding box center [173, 186] width 7 height 6
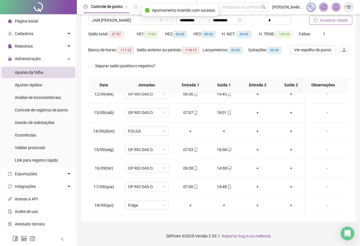
click at [329, 21] on span "Atualizar tabela" at bounding box center [334, 20] width 28 height 6
click at [333, 22] on span "Atualizar tabela" at bounding box center [334, 20] width 28 height 6
click at [104, 21] on span "JAM [PERSON_NAME]" at bounding box center [130, 20] width 77 height 9
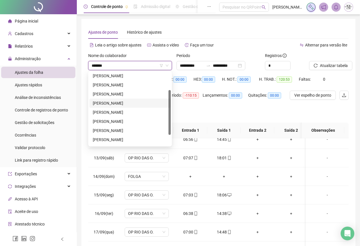
scroll to position [0, 0]
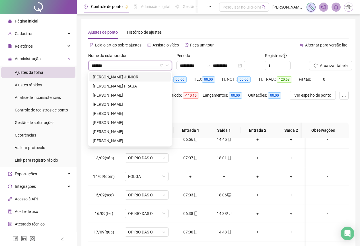
type input "******"
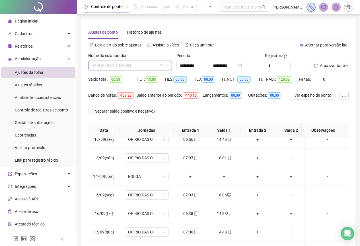
click at [108, 62] on span "JAM [PERSON_NAME]" at bounding box center [130, 65] width 77 height 9
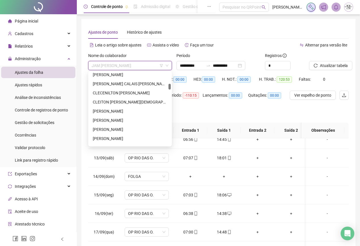
scroll to position [170, 0]
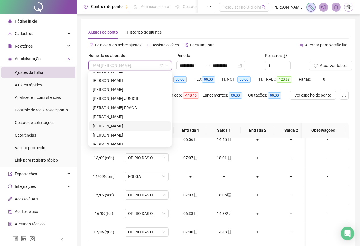
click at [113, 127] on div "[PERSON_NAME]" at bounding box center [130, 126] width 75 height 6
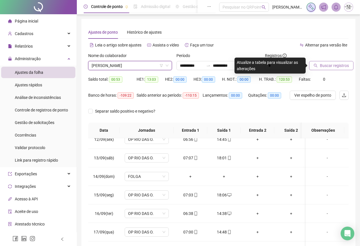
click at [324, 68] on span "Buscar registros" at bounding box center [334, 65] width 29 height 6
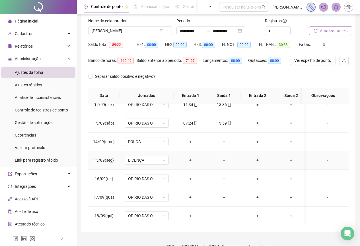
scroll to position [45, 0]
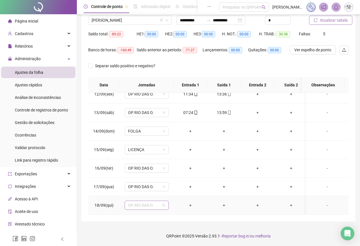
click at [142, 202] on span "OP RIO DAS O." at bounding box center [146, 205] width 37 height 9
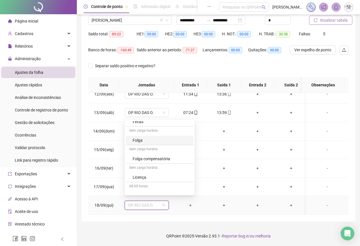
scroll to position [342, 0]
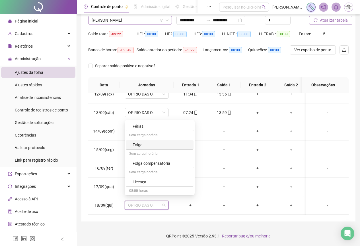
click at [130, 20] on span "[PERSON_NAME]" at bounding box center [130, 20] width 77 height 9
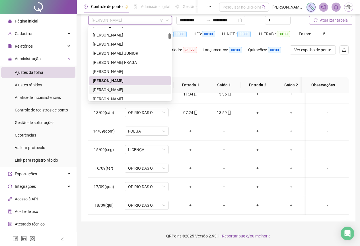
scroll to position [198, 0]
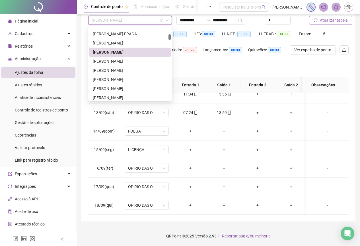
click at [120, 52] on div "[PERSON_NAME]" at bounding box center [130, 52] width 75 height 6
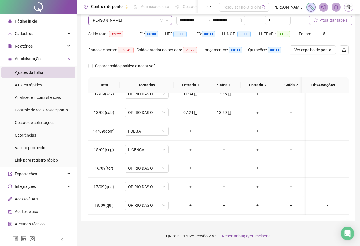
click at [335, 23] on span "Atualizar tabela" at bounding box center [334, 20] width 28 height 6
click at [138, 201] on span "OP RIO DAS O." at bounding box center [146, 205] width 37 height 9
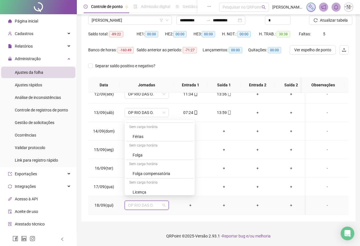
scroll to position [342, 0]
click at [143, 146] on div "Folga" at bounding box center [162, 145] width 58 height 6
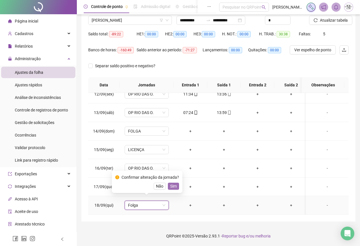
click at [177, 187] on button "Sim" at bounding box center [173, 186] width 11 height 7
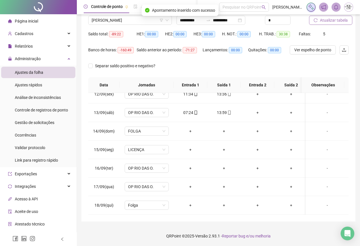
click at [334, 21] on span "Atualizar tabela" at bounding box center [334, 20] width 28 height 6
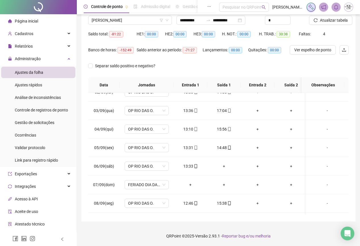
scroll to position [0, 0]
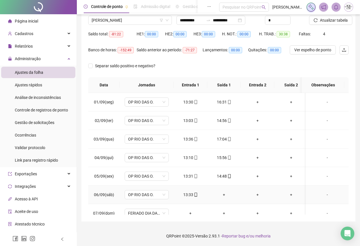
click at [223, 195] on div "+" at bounding box center [224, 194] width 24 height 6
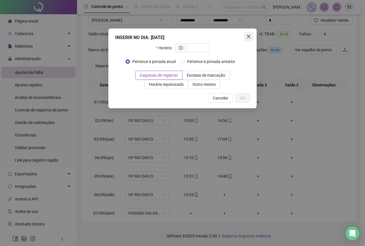
click at [247, 37] on icon "close" at bounding box center [248, 36] width 5 height 5
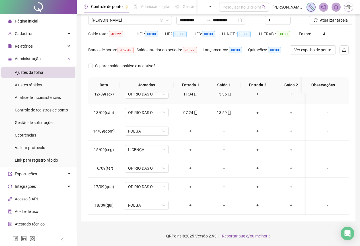
scroll to position [216, 0]
click at [328, 21] on span "Atualizar tabela" at bounding box center [334, 20] width 28 height 6
click at [108, 18] on span "[PERSON_NAME]" at bounding box center [130, 20] width 77 height 9
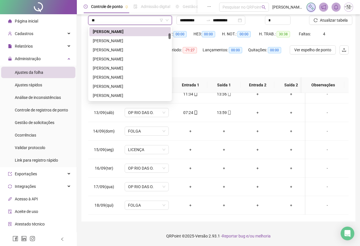
scroll to position [0, 0]
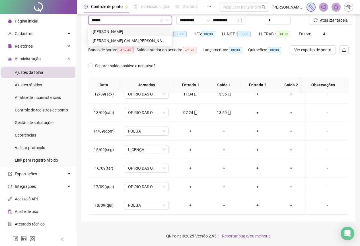
type input "*******"
click at [109, 30] on div "[PERSON_NAME]" at bounding box center [130, 31] width 75 height 6
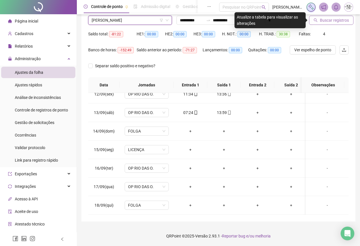
click at [317, 21] on icon "search" at bounding box center [316, 20] width 4 height 4
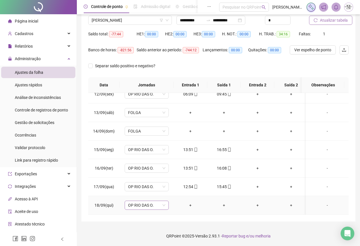
click at [147, 201] on span "OP RIO DAS O." at bounding box center [146, 205] width 37 height 9
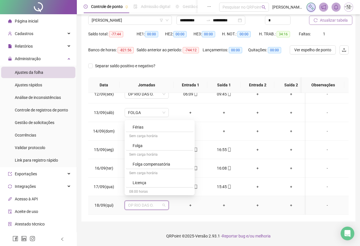
scroll to position [342, 0]
click at [146, 143] on div "Folga" at bounding box center [162, 145] width 58 height 6
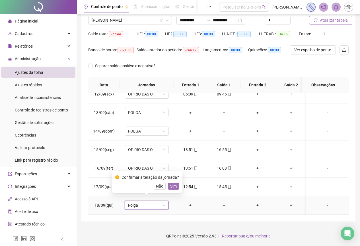
click at [170, 185] on span "Sim" at bounding box center [173, 186] width 7 height 6
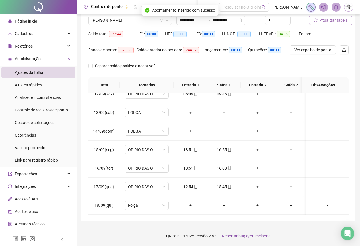
click at [330, 21] on span "Atualizar tabela" at bounding box center [334, 20] width 28 height 6
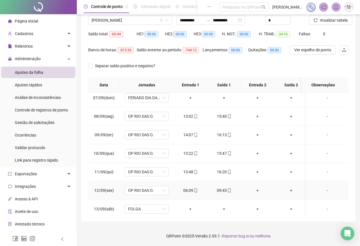
scroll to position [216, 0]
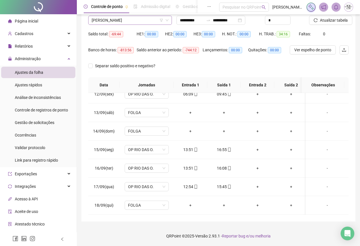
click at [111, 17] on span "[PERSON_NAME]" at bounding box center [130, 20] width 77 height 9
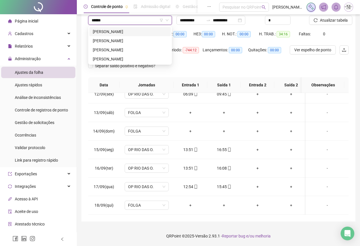
scroll to position [0, 0]
type input "**********"
click at [129, 34] on div "[PERSON_NAME]" at bounding box center [130, 31] width 75 height 6
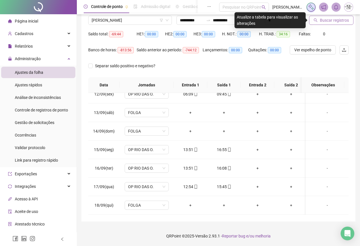
click at [326, 19] on span "Buscar registros" at bounding box center [334, 20] width 29 height 6
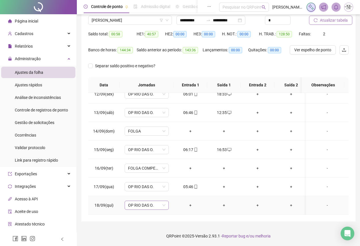
click at [151, 201] on span "OP RIO DAS O." at bounding box center [146, 205] width 37 height 9
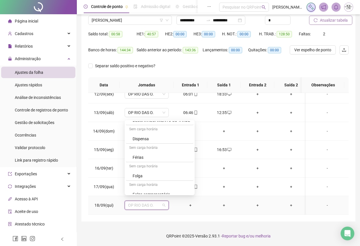
scroll to position [313, 0]
click at [144, 190] on div "Folga compensatória" at bounding box center [162, 192] width 58 height 6
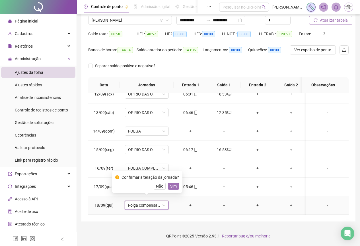
click at [173, 187] on span "Sim" at bounding box center [173, 186] width 7 height 6
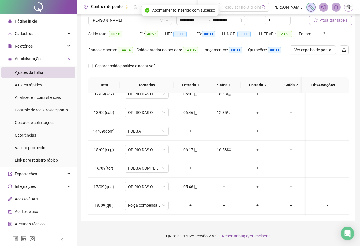
click at [324, 21] on span "Atualizar tabela" at bounding box center [334, 20] width 28 height 6
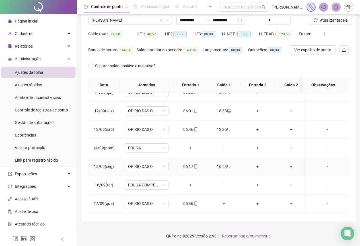
scroll to position [216, 0]
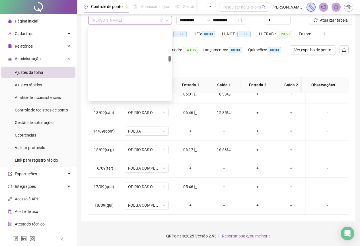
click at [102, 21] on span "[PERSON_NAME]" at bounding box center [130, 20] width 77 height 9
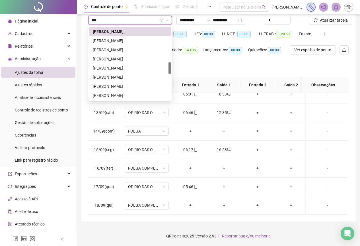
scroll to position [0, 0]
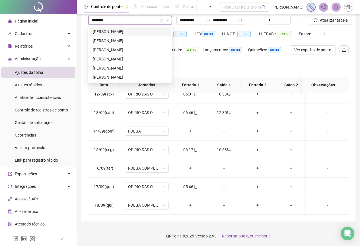
type input "*********"
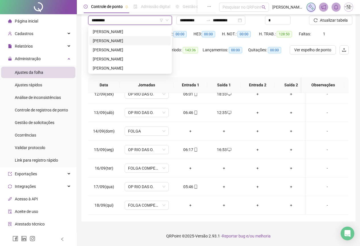
click at [125, 40] on div "[PERSON_NAME]" at bounding box center [130, 41] width 75 height 6
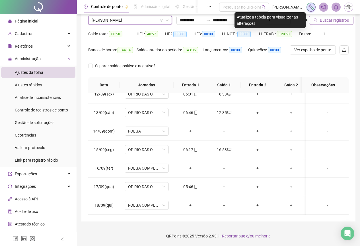
click at [322, 19] on span "Buscar registros" at bounding box center [334, 20] width 29 height 6
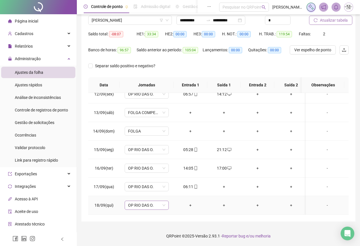
click at [144, 201] on span "OP RIO DAS O." at bounding box center [146, 205] width 37 height 9
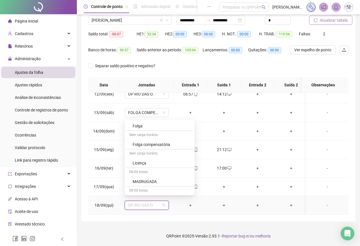
scroll to position [370, 0]
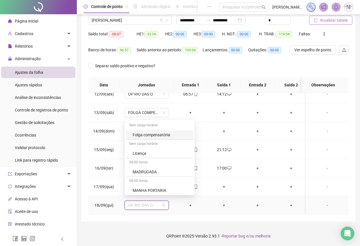
click at [149, 131] on div "Folga compensatória" at bounding box center [160, 134] width 68 height 9
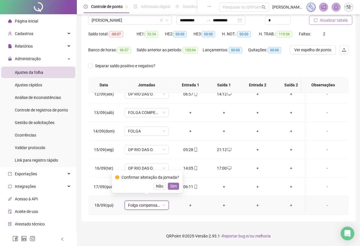
click at [174, 184] on span "Sim" at bounding box center [173, 186] width 7 height 6
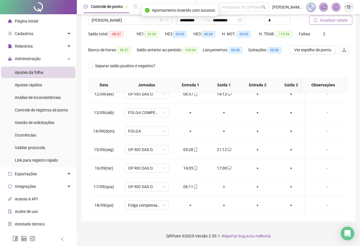
click at [335, 21] on span "Atualizar tabela" at bounding box center [334, 20] width 28 height 6
click at [327, 23] on span "Atualizar tabela" at bounding box center [334, 20] width 28 height 6
click at [115, 23] on span "[PERSON_NAME]" at bounding box center [130, 20] width 77 height 9
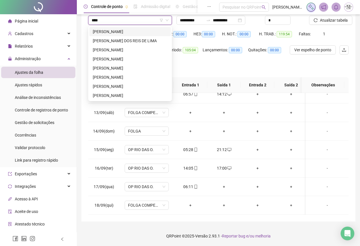
type input "****"
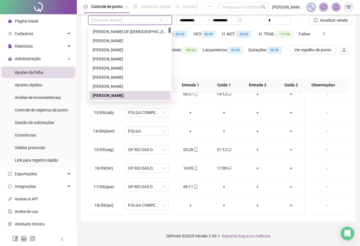
click at [122, 22] on span "[PERSON_NAME]" at bounding box center [130, 20] width 77 height 9
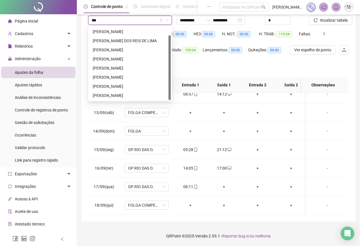
type input "****"
click at [126, 34] on div "[PERSON_NAME]" at bounding box center [130, 31] width 75 height 6
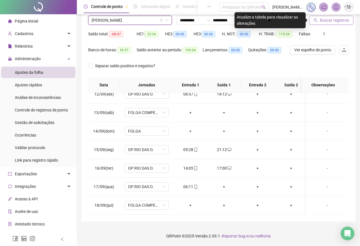
click at [326, 22] on span "Buscar registros" at bounding box center [334, 20] width 29 height 6
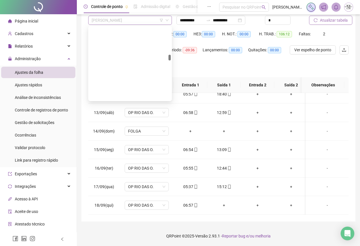
click at [128, 19] on span "[PERSON_NAME]" at bounding box center [130, 20] width 77 height 9
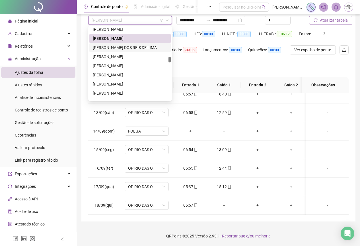
scroll to position [794, 0]
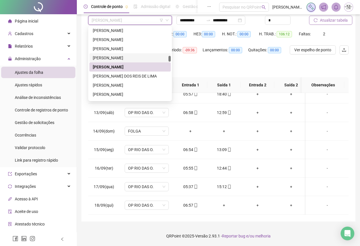
click at [123, 59] on div "[PERSON_NAME]" at bounding box center [130, 58] width 75 height 6
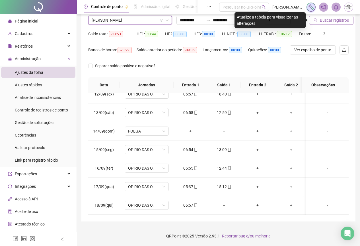
click at [321, 22] on span "Buscar registros" at bounding box center [334, 20] width 29 height 6
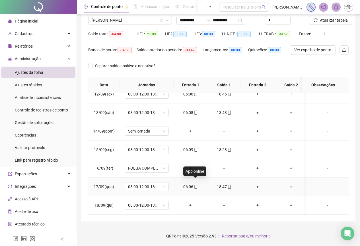
click at [195, 185] on icon "mobile" at bounding box center [196, 187] width 4 height 4
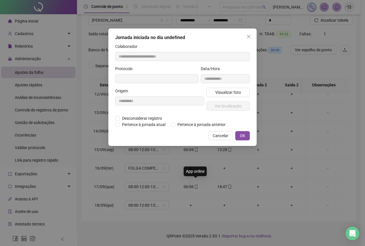
type input "**********"
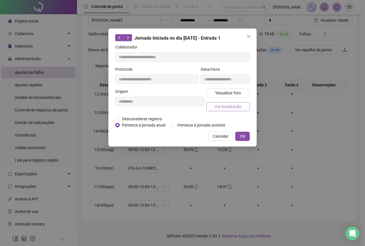
click at [212, 108] on button "Ver localização" at bounding box center [227, 106] width 43 height 9
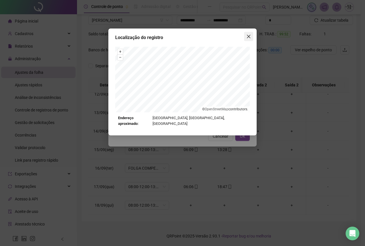
click at [248, 39] on button "Close" at bounding box center [248, 36] width 9 height 9
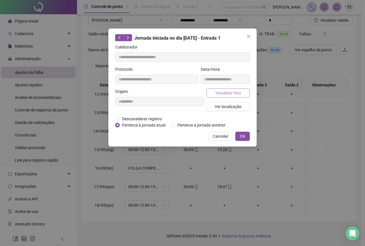
click at [227, 94] on span "Visualizar foto" at bounding box center [228, 93] width 26 height 6
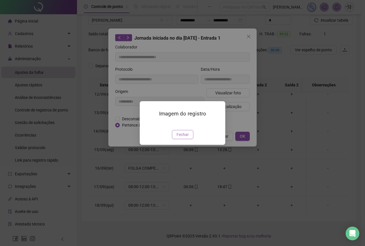
click at [182, 138] on span "Fechar" at bounding box center [182, 134] width 12 height 6
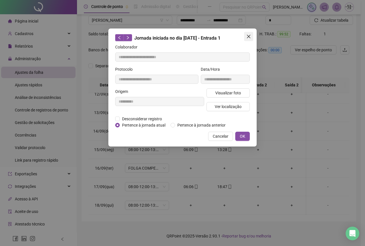
click at [246, 38] on span "Close" at bounding box center [248, 36] width 9 height 5
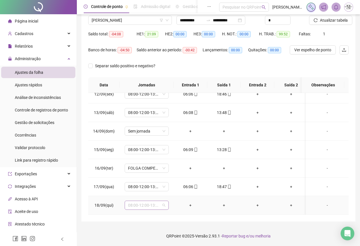
click at [143, 205] on span "08:00-12:00-13:00-17:00" at bounding box center [146, 205] width 37 height 9
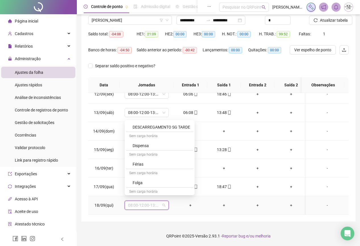
scroll to position [313, 0]
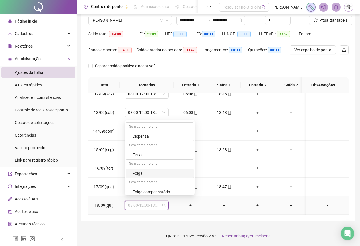
click at [145, 171] on div "Folga" at bounding box center [162, 173] width 58 height 6
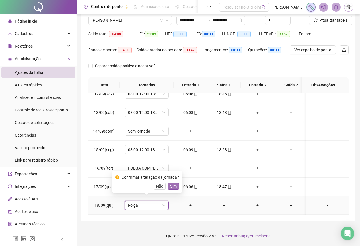
click at [176, 185] on button "Sim" at bounding box center [173, 186] width 11 height 7
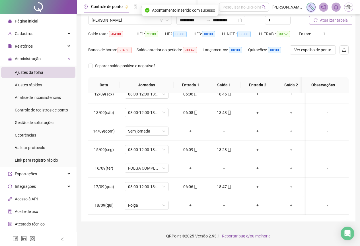
click at [318, 20] on button "Atualizar tabela" at bounding box center [330, 20] width 43 height 9
click at [111, 19] on span "[PERSON_NAME]" at bounding box center [130, 20] width 77 height 9
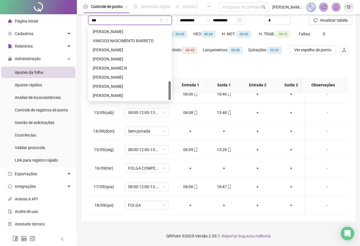
scroll to position [0, 0]
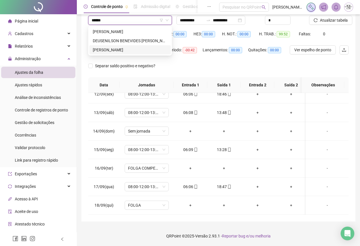
type input "******"
click at [114, 54] on div "297951 299347 [PERSON_NAME] BENEVIDES [PERSON_NAME]" at bounding box center [130, 41] width 84 height 30
click at [112, 51] on div "[PERSON_NAME]" at bounding box center [130, 50] width 75 height 6
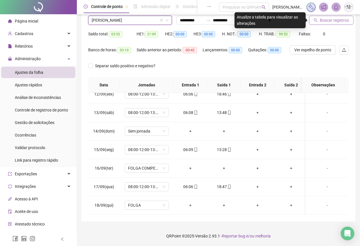
click at [320, 24] on button "Buscar registros" at bounding box center [331, 20] width 44 height 9
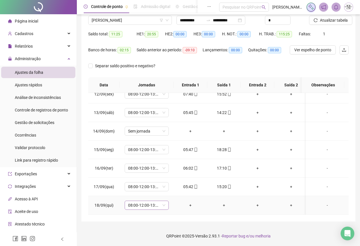
click at [153, 201] on span "08:00-12:00-13:00-17:00" at bounding box center [146, 205] width 37 height 9
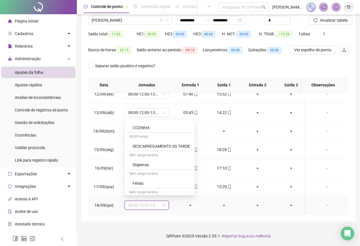
scroll to position [342, 0]
drag, startPoint x: 155, startPoint y: 166, endPoint x: 154, endPoint y: 169, distance: 3.2
click at [155, 166] on div "Folga compensatória" at bounding box center [162, 163] width 58 height 6
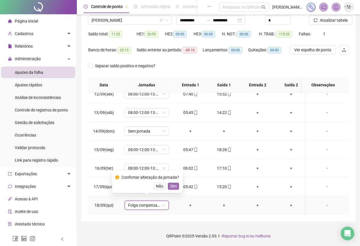
click at [173, 187] on span "Sim" at bounding box center [173, 186] width 7 height 6
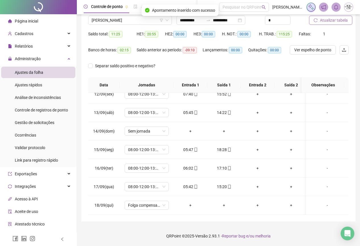
click at [328, 21] on span "Atualizar tabela" at bounding box center [334, 20] width 28 height 6
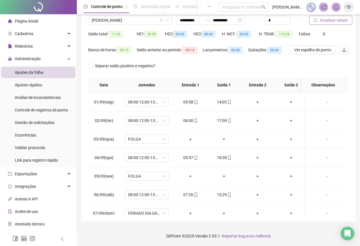
click at [333, 23] on button "Atualizar tabela" at bounding box center [330, 20] width 43 height 9
click at [117, 21] on span "[PERSON_NAME]" at bounding box center [130, 20] width 77 height 9
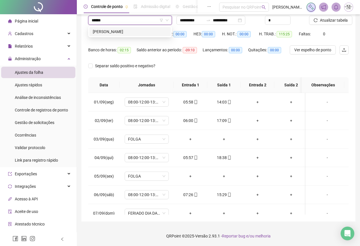
type input "*******"
click at [117, 32] on div "[PERSON_NAME]" at bounding box center [130, 31] width 75 height 6
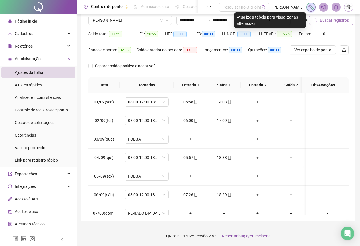
click at [322, 21] on span "Buscar registros" at bounding box center [334, 20] width 29 height 6
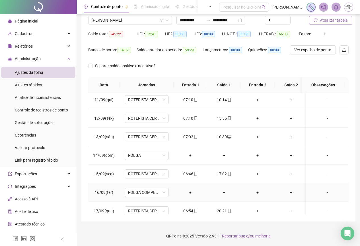
scroll to position [216, 0]
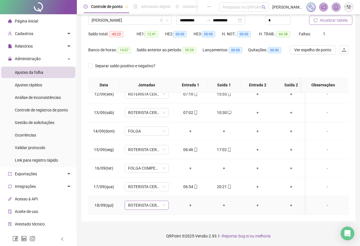
click at [144, 203] on span "ROTERISTA CERTO SG" at bounding box center [146, 205] width 37 height 9
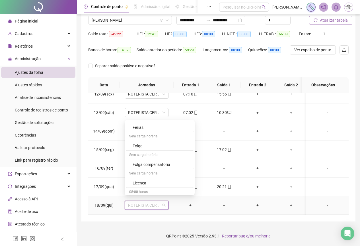
scroll to position [342, 0]
click at [144, 166] on div "Folga compensatória" at bounding box center [162, 163] width 58 height 6
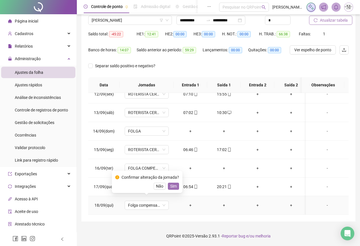
click at [171, 188] on span "Sim" at bounding box center [173, 186] width 7 height 6
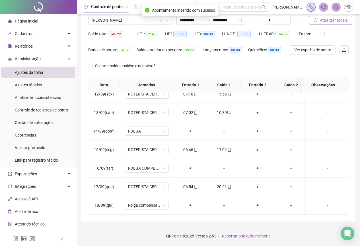
click at [335, 23] on span "Atualizar tabela" at bounding box center [334, 20] width 28 height 6
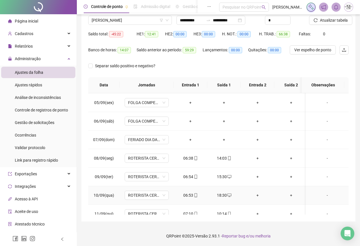
scroll to position [216, 0]
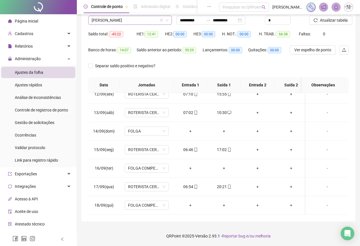
click at [99, 20] on span "[PERSON_NAME]" at bounding box center [130, 20] width 77 height 9
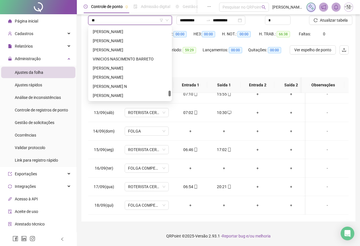
scroll to position [0, 0]
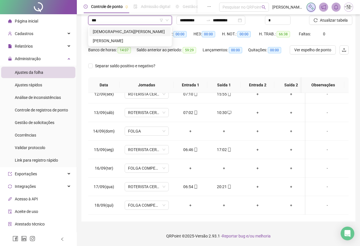
type input "****"
click at [110, 29] on div "[DEMOGRAPHIC_DATA][PERSON_NAME]" at bounding box center [130, 31] width 75 height 6
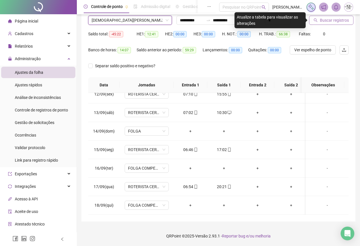
click at [321, 20] on span "Buscar registros" at bounding box center [334, 20] width 29 height 6
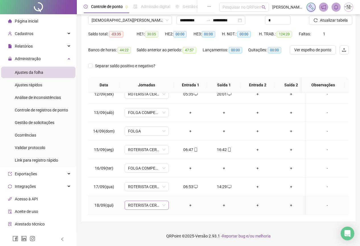
click at [145, 202] on span "ROTERISTA CERTO SG" at bounding box center [146, 205] width 37 height 9
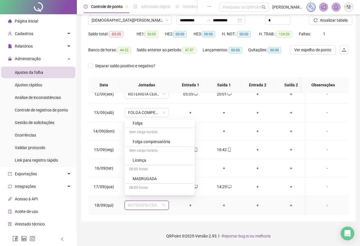
scroll to position [370, 0]
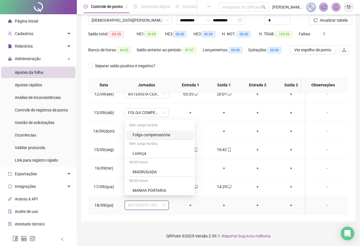
click at [144, 132] on div "Folga compensatória" at bounding box center [162, 135] width 58 height 6
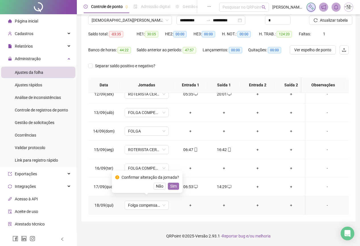
click at [175, 186] on span "Sim" at bounding box center [173, 186] width 7 height 6
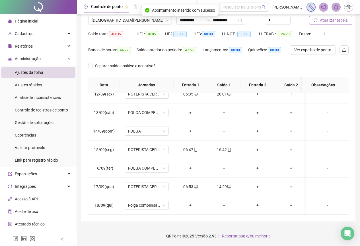
click at [331, 17] on span "Atualizar tabela" at bounding box center [334, 20] width 28 height 6
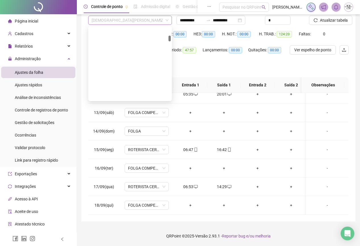
click at [112, 20] on span "[DEMOGRAPHIC_DATA][PERSON_NAME]" at bounding box center [130, 20] width 77 height 9
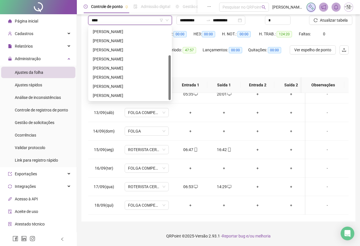
scroll to position [46, 0]
type input "******"
click at [124, 79] on div "[PERSON_NAME]" at bounding box center [130, 77] width 75 height 6
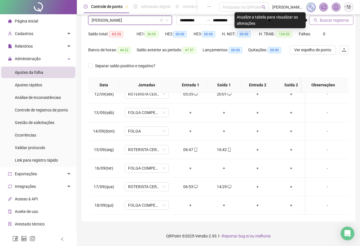
click at [323, 22] on span "Buscar registros" at bounding box center [334, 20] width 29 height 6
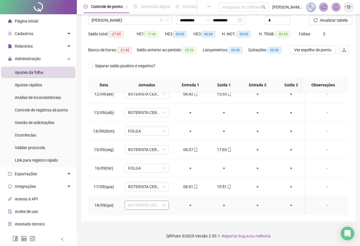
click at [133, 201] on span "ROTERISTA CERTO SG" at bounding box center [146, 205] width 37 height 9
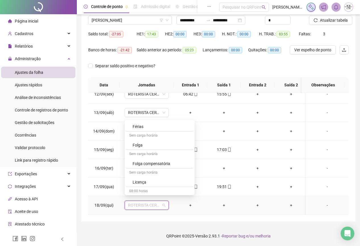
scroll to position [342, 0]
click at [141, 144] on div "Folga" at bounding box center [162, 145] width 58 height 6
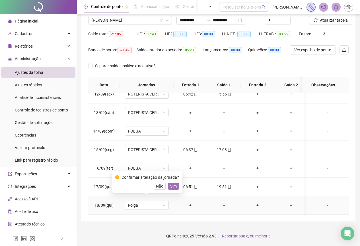
click at [174, 184] on span "Sim" at bounding box center [173, 186] width 7 height 6
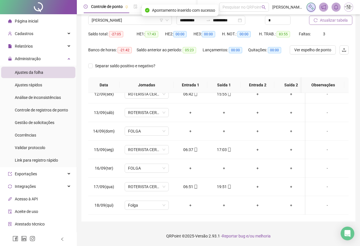
click at [332, 23] on span "Atualizar tabela" at bounding box center [334, 20] width 28 height 6
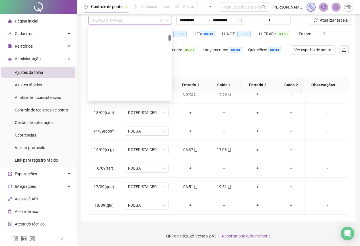
click at [101, 21] on span "[PERSON_NAME]" at bounding box center [130, 20] width 77 height 9
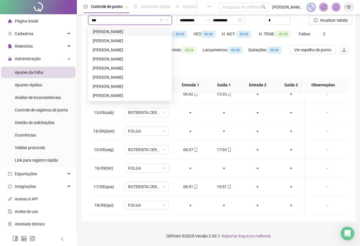
scroll to position [0, 0]
type input "*"
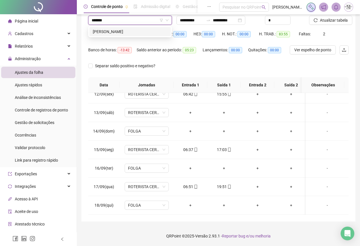
type input "*******"
click at [120, 36] on div "167335 [PERSON_NAME]" at bounding box center [130, 31] width 84 height 11
click at [120, 32] on div "[PERSON_NAME]" at bounding box center [130, 31] width 75 height 6
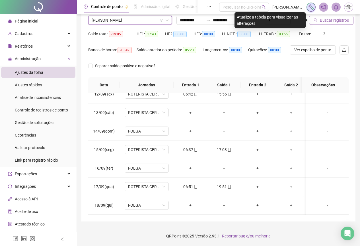
click at [328, 19] on span "Buscar registros" at bounding box center [334, 20] width 29 height 6
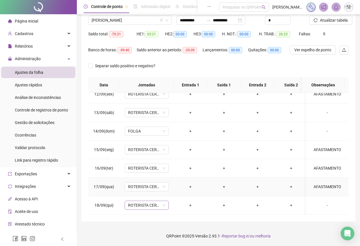
scroll to position [216, 0]
click at [147, 201] on span "ROTERISTA CERTO SG" at bounding box center [146, 205] width 37 height 9
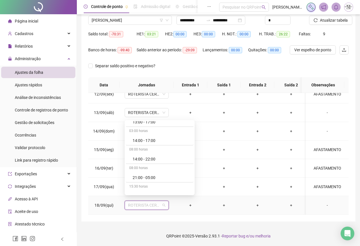
scroll to position [171, 0]
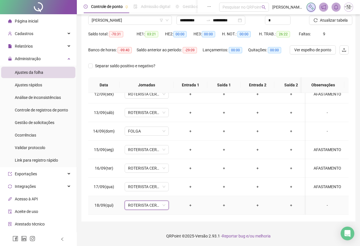
click at [327, 202] on div "-" at bounding box center [328, 205] width 34 height 6
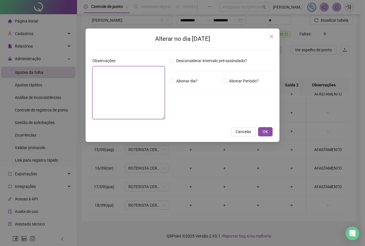
click at [101, 75] on textarea at bounding box center [128, 92] width 72 height 53
type textarea "**********"
click at [266, 131] on span "OK" at bounding box center [264, 131] width 5 height 6
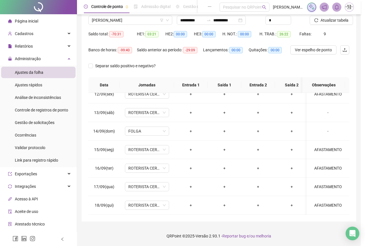
click at [269, 131] on div "**********" at bounding box center [182, 123] width 365 height 246
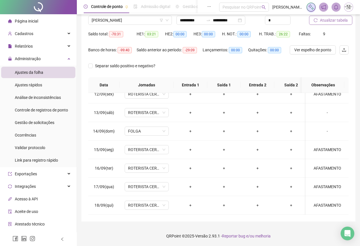
click at [331, 23] on span "Atualizar tabela" at bounding box center [334, 20] width 28 height 6
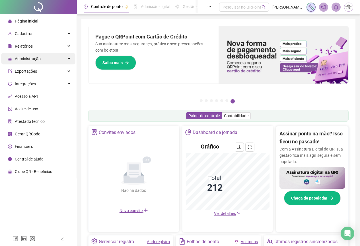
click at [24, 56] on span "Administração" at bounding box center [28, 58] width 26 height 5
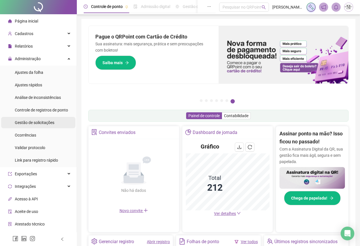
click at [30, 122] on span "Gestão de solicitações" at bounding box center [35, 122] width 40 height 5
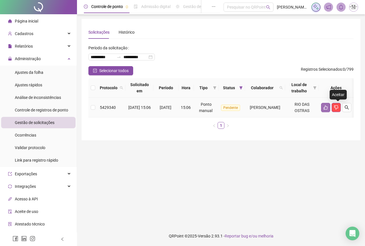
click at [328, 108] on icon "like" at bounding box center [325, 107] width 5 height 5
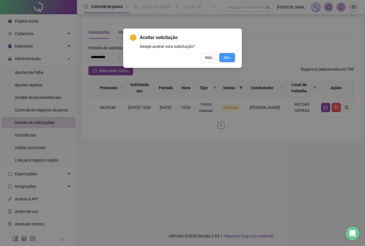
click at [226, 55] on span "Sim" at bounding box center [227, 57] width 7 height 6
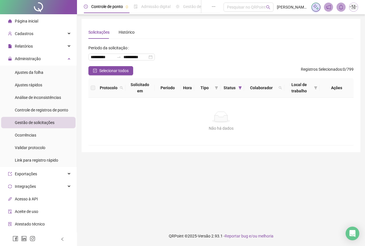
click at [30, 125] on div "Gestão de solicitações" at bounding box center [35, 122] width 40 height 11
click at [25, 73] on span "Ajustes da folha" at bounding box center [29, 72] width 28 height 5
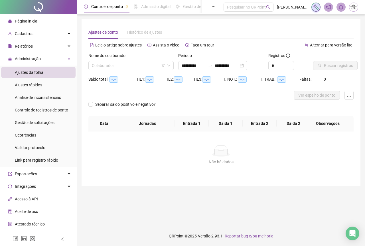
type input "**********"
click at [105, 63] on input "search" at bounding box center [128, 65] width 73 height 9
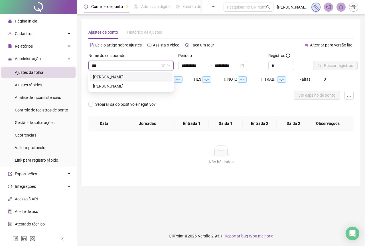
type input "***"
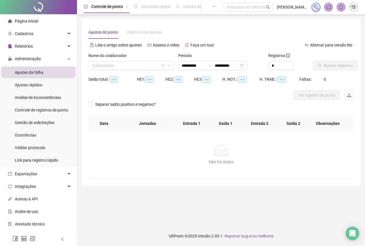
click at [35, 5] on div at bounding box center [38, 7] width 77 height 14
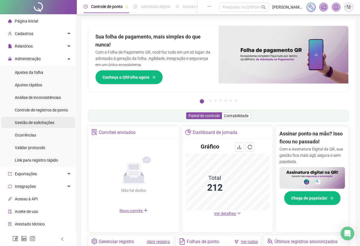
click at [33, 124] on span "Gestão de solicitações" at bounding box center [35, 122] width 40 height 5
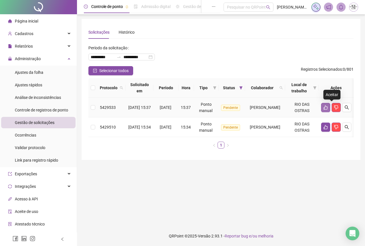
click at [330, 111] on button "button" at bounding box center [325, 107] width 9 height 9
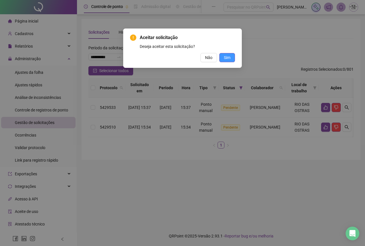
click at [229, 58] on span "Sim" at bounding box center [227, 57] width 7 height 6
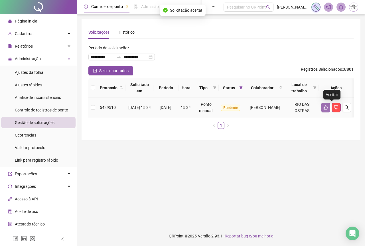
click at [328, 108] on icon "like" at bounding box center [325, 107] width 5 height 5
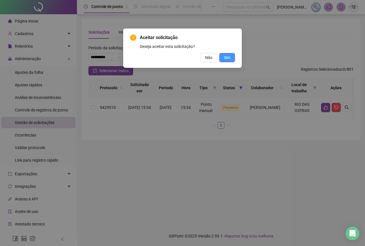
click at [223, 58] on button "Sim" at bounding box center [227, 57] width 16 height 9
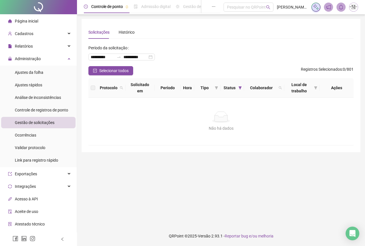
click at [40, 9] on div at bounding box center [38, 7] width 77 height 14
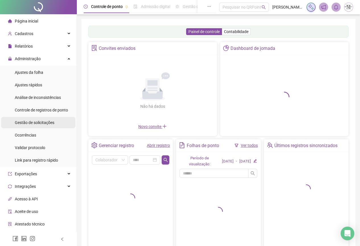
click at [29, 126] on div "Gestão de solicitações" at bounding box center [35, 122] width 40 height 11
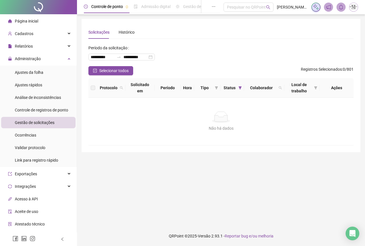
drag, startPoint x: 20, startPoint y: 75, endPoint x: 23, endPoint y: 53, distance: 23.0
click at [20, 75] on div "Ajustes da folha" at bounding box center [29, 72] width 28 height 11
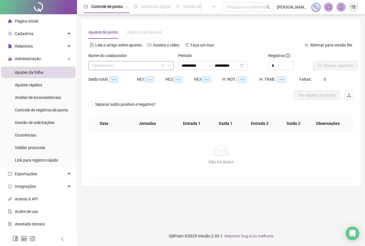
type input "**********"
click at [121, 66] on input "search" at bounding box center [128, 65] width 73 height 9
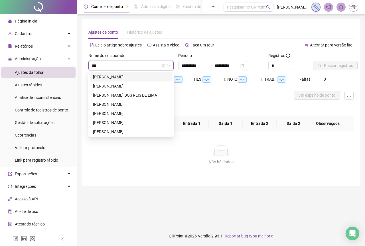
type input "****"
click at [125, 97] on div "[PERSON_NAME] DOS REIS DE LIMA" at bounding box center [131, 95] width 76 height 6
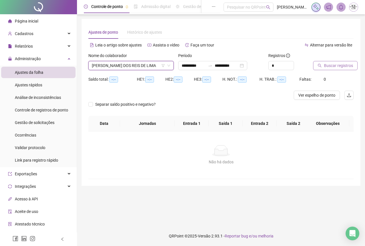
click at [330, 64] on span "Buscar registros" at bounding box center [338, 65] width 29 height 6
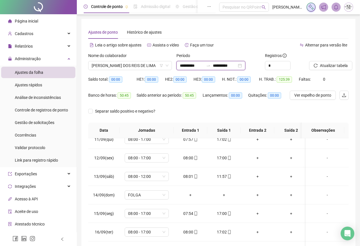
click at [204, 65] on input "**********" at bounding box center [192, 65] width 24 height 6
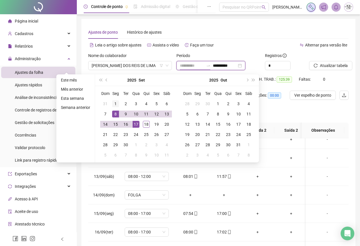
type input "**********"
click at [116, 102] on div "1" at bounding box center [115, 103] width 7 height 7
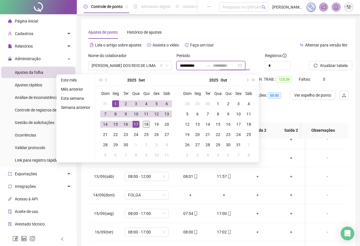
type input "**********"
click at [148, 123] on div "18" at bounding box center [146, 124] width 7 height 7
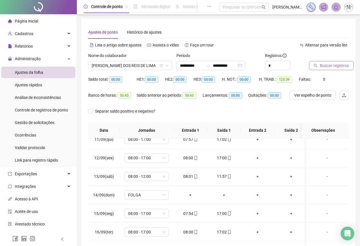
click at [327, 64] on span "Buscar registros" at bounding box center [334, 65] width 29 height 6
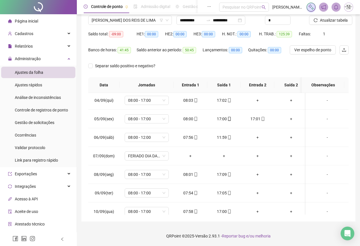
scroll to position [57, 0]
click at [223, 120] on div "17:00" at bounding box center [224, 119] width 24 height 6
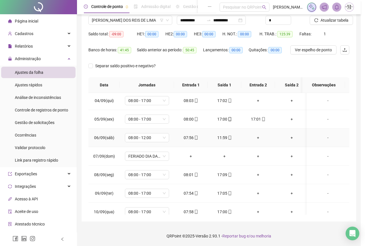
type input "**********"
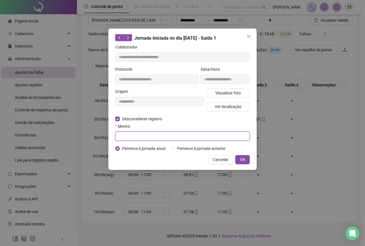
click at [124, 134] on input "text" at bounding box center [182, 136] width 134 height 9
type input "*********"
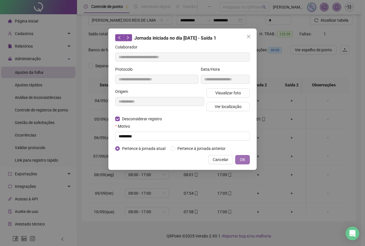
click at [242, 163] on button "OK" at bounding box center [242, 159] width 15 height 9
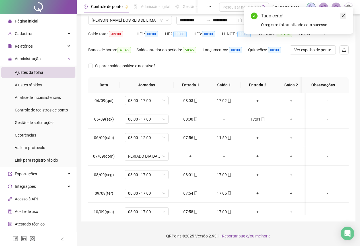
click at [345, 15] on icon "close" at bounding box center [344, 16] width 4 height 4
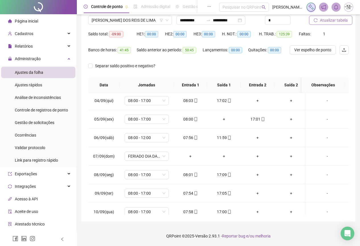
click at [322, 21] on span "Atualizar tabela" at bounding box center [334, 20] width 28 height 6
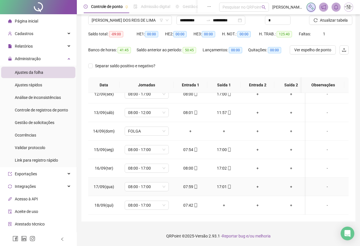
scroll to position [216, 0]
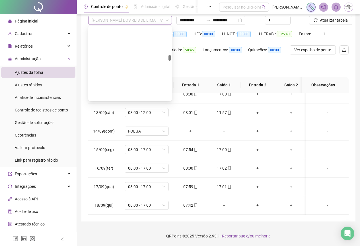
click at [147, 21] on span "[PERSON_NAME] DOS REIS DE LIMA" at bounding box center [130, 20] width 77 height 9
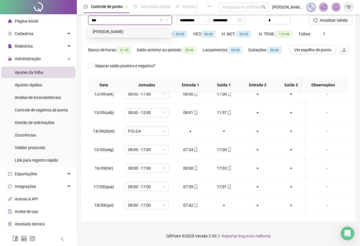
scroll to position [0, 0]
type input "*******"
click at [148, 30] on div "[PERSON_NAME]" at bounding box center [130, 31] width 75 height 6
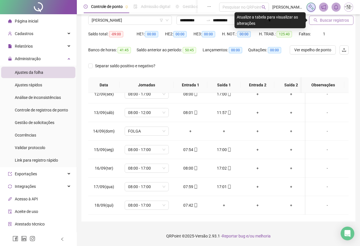
click at [326, 22] on span "Buscar registros" at bounding box center [334, 20] width 29 height 6
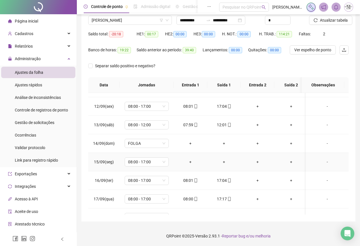
scroll to position [216, 0]
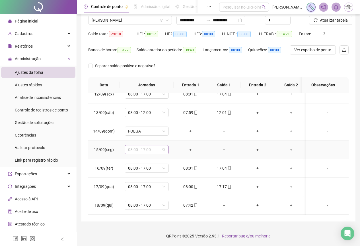
click at [138, 147] on span "08:00 - 17:00" at bounding box center [146, 149] width 37 height 9
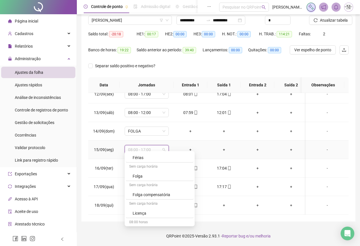
scroll to position [342, 0]
click at [139, 195] on div "Folga compensatória" at bounding box center [162, 194] width 58 height 6
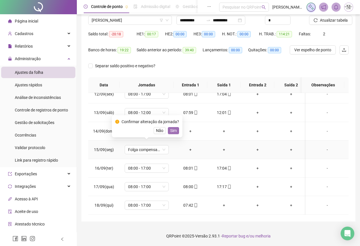
click at [174, 130] on span "Sim" at bounding box center [173, 130] width 7 height 6
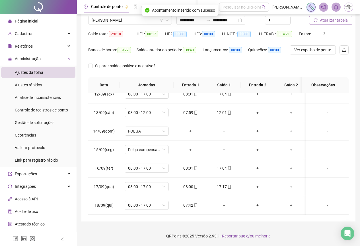
click at [322, 20] on span "Atualizar tabela" at bounding box center [334, 20] width 28 height 6
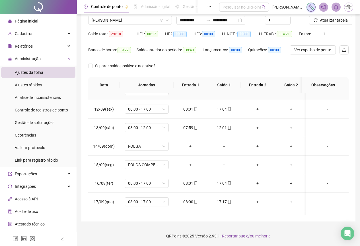
scroll to position [159, 0]
click at [325, 22] on span "Atualizar tabela" at bounding box center [334, 20] width 28 height 6
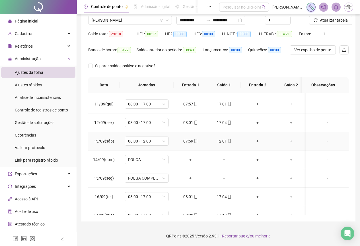
scroll to position [216, 0]
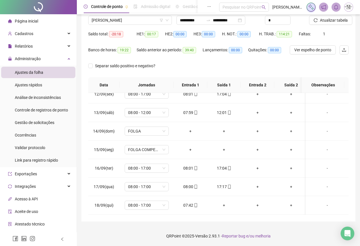
drag, startPoint x: 330, startPoint y: 20, endPoint x: 265, endPoint y: 108, distance: 109.3
click at [330, 18] on span "Atualizar tabela" at bounding box center [334, 20] width 28 height 6
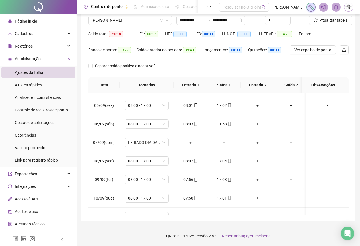
scroll to position [0, 0]
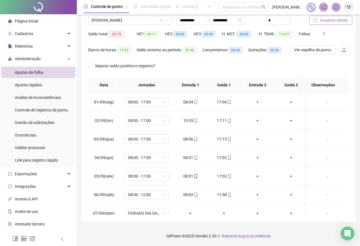
click at [327, 22] on span "Atualizar tabela" at bounding box center [334, 20] width 28 height 6
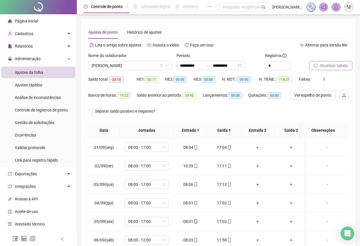
click at [328, 68] on span "Atualizar tabela" at bounding box center [334, 65] width 28 height 6
click at [29, 126] on div "Gestão de solicitações" at bounding box center [35, 122] width 40 height 11
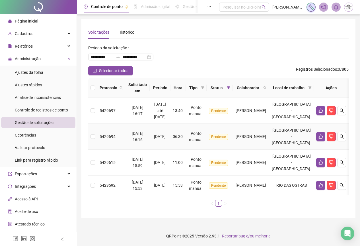
scroll to position [1, 0]
click at [323, 185] on icon "like" at bounding box center [321, 185] width 5 height 5
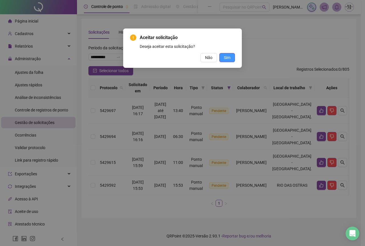
click at [228, 59] on span "Sim" at bounding box center [227, 57] width 7 height 6
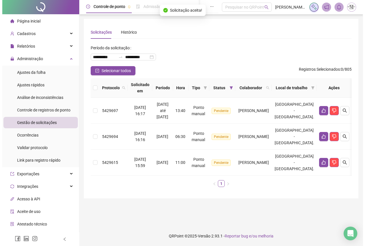
scroll to position [0, 0]
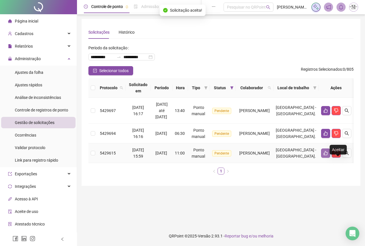
click at [328, 155] on icon "like" at bounding box center [325, 153] width 5 height 5
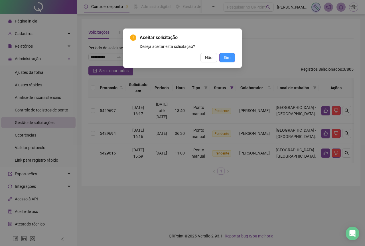
click at [223, 55] on button "Sim" at bounding box center [227, 57] width 16 height 9
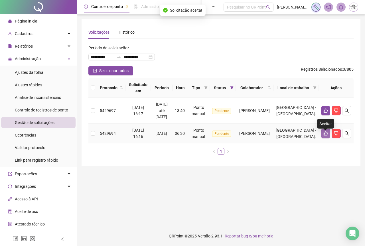
click at [325, 136] on icon "like" at bounding box center [325, 133] width 5 height 5
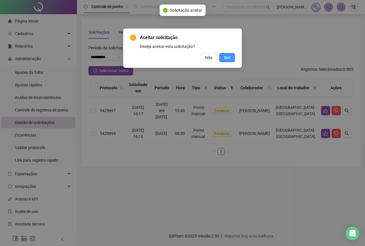
click at [230, 60] on span "Sim" at bounding box center [227, 57] width 7 height 6
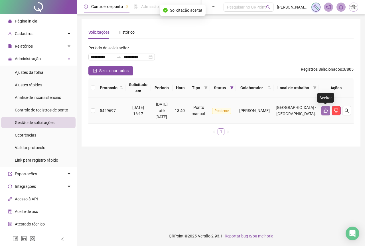
click at [324, 109] on icon "like" at bounding box center [325, 111] width 4 height 4
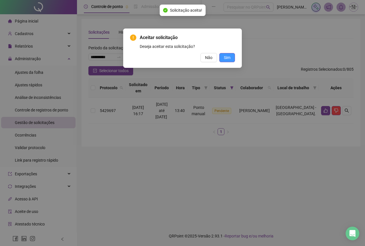
click at [227, 57] on span "Sim" at bounding box center [227, 57] width 7 height 6
click at [225, 58] on span "Sim" at bounding box center [227, 57] width 7 height 6
